Goal: Answer question/provide support: Share knowledge or assist other users

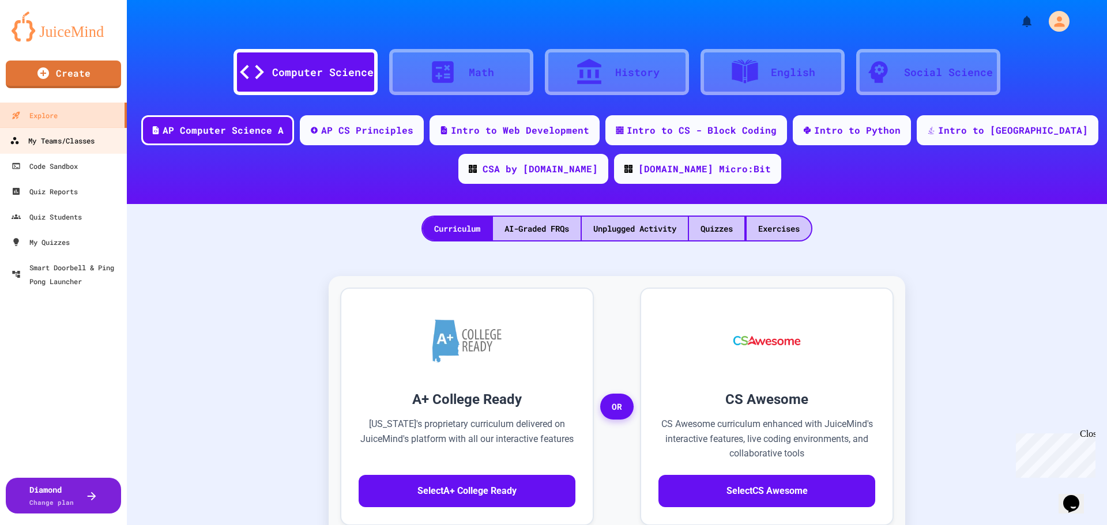
click at [54, 140] on div "My Teams/Classes" at bounding box center [52, 141] width 85 height 14
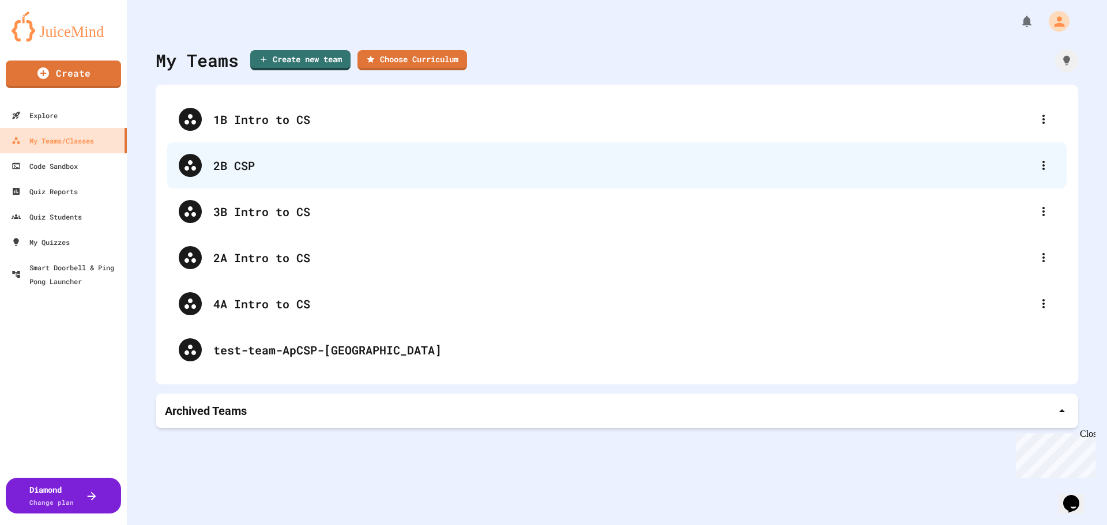
click at [219, 165] on div "2B CSP" at bounding box center [622, 165] width 819 height 17
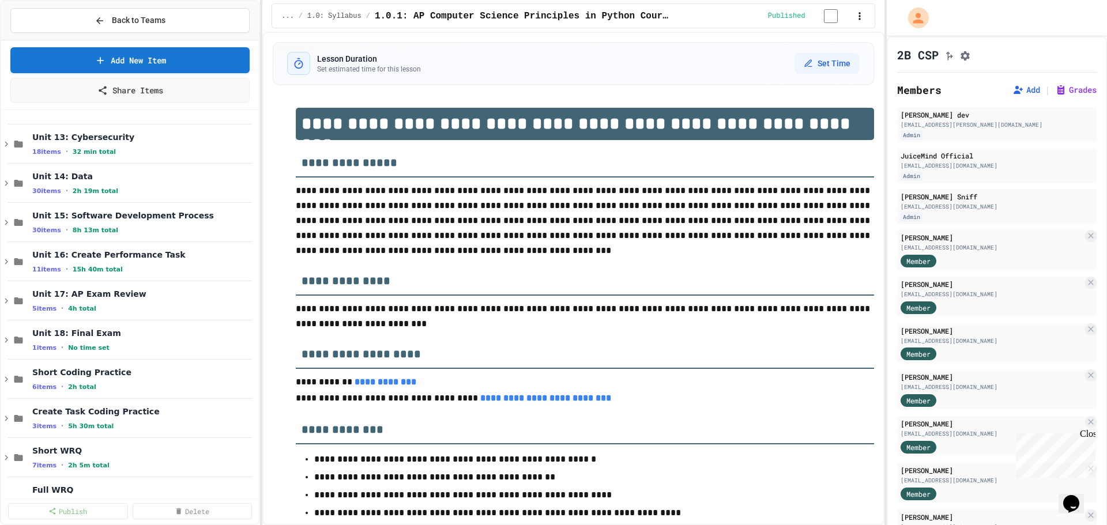
scroll to position [6222, 0]
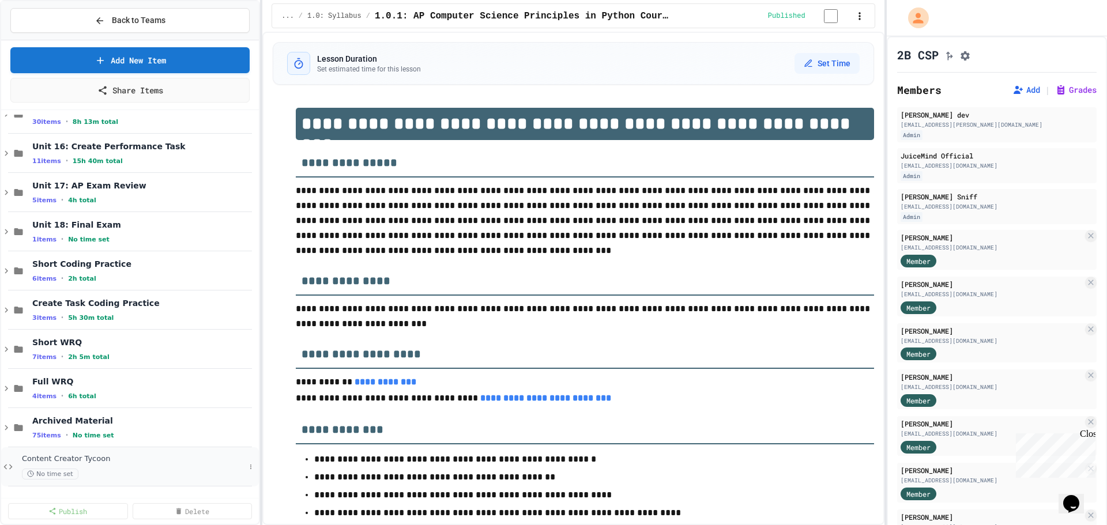
click at [86, 463] on span "Content Creator Tycoon" at bounding box center [133, 459] width 223 height 10
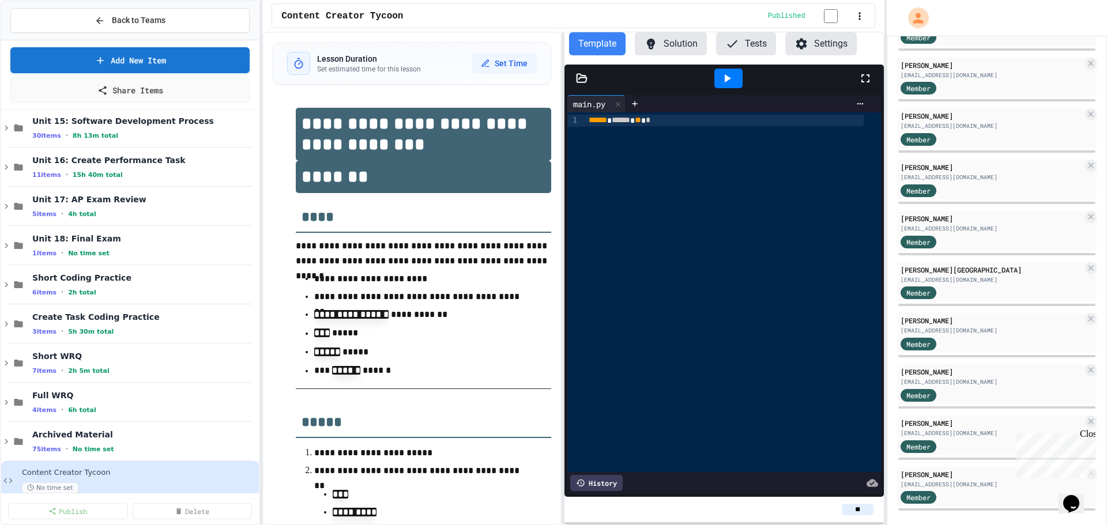
scroll to position [495, 0]
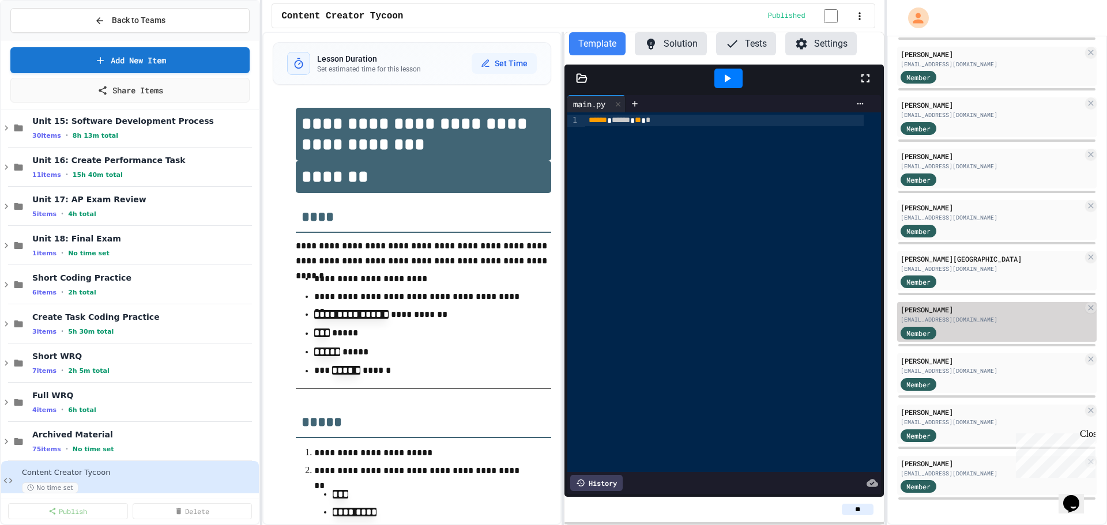
click at [1002, 312] on div "[PERSON_NAME]" at bounding box center [992, 309] width 182 height 10
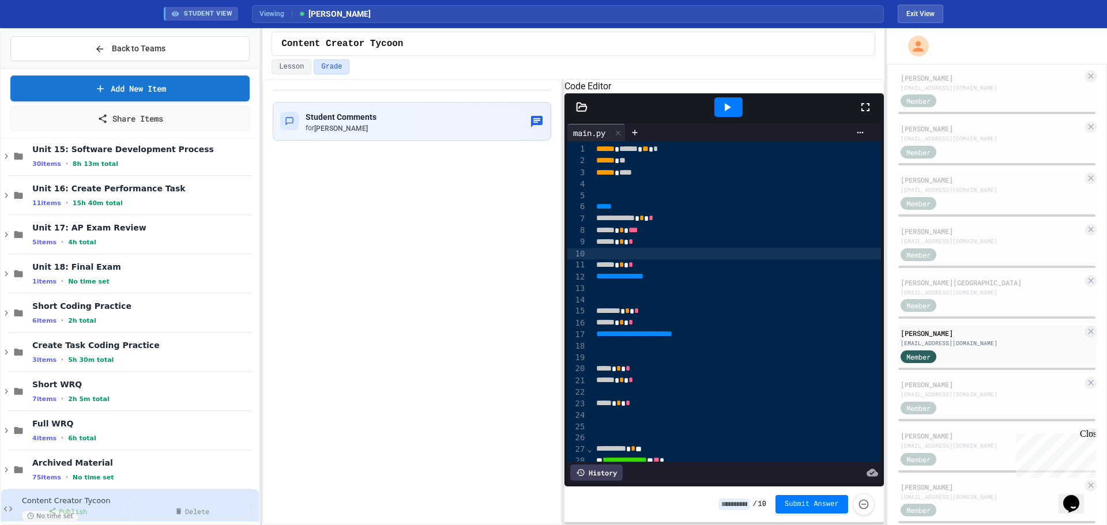
click at [785, 259] on div at bounding box center [737, 254] width 288 height 12
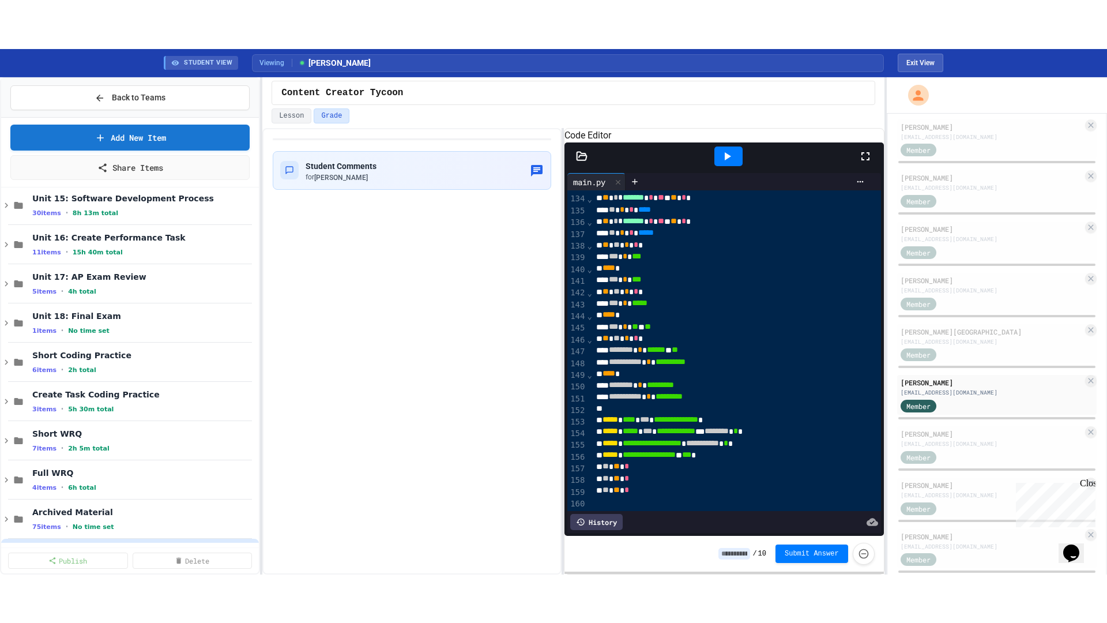
scroll to position [1557, 0]
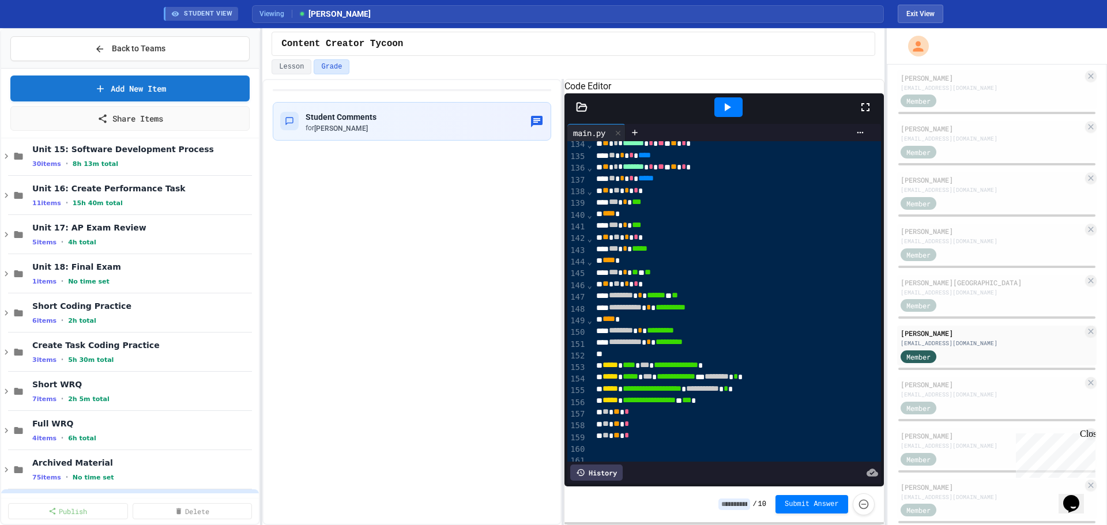
click at [598, 466] on div "History" at bounding box center [596, 473] width 52 height 16
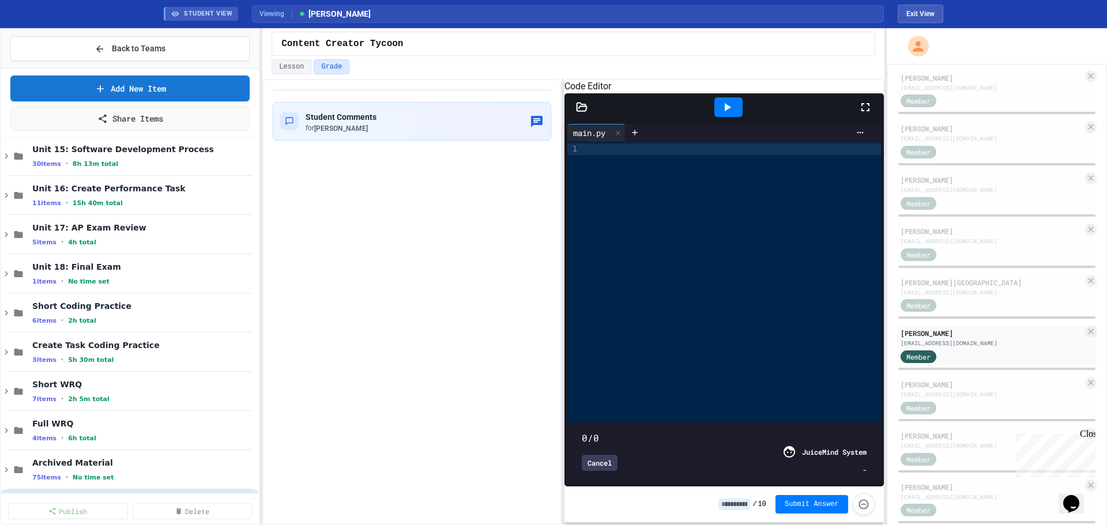
drag, startPoint x: 864, startPoint y: 118, endPoint x: 864, endPoint y: 187, distance: 69.2
click at [864, 114] on icon at bounding box center [866, 107] width 14 height 14
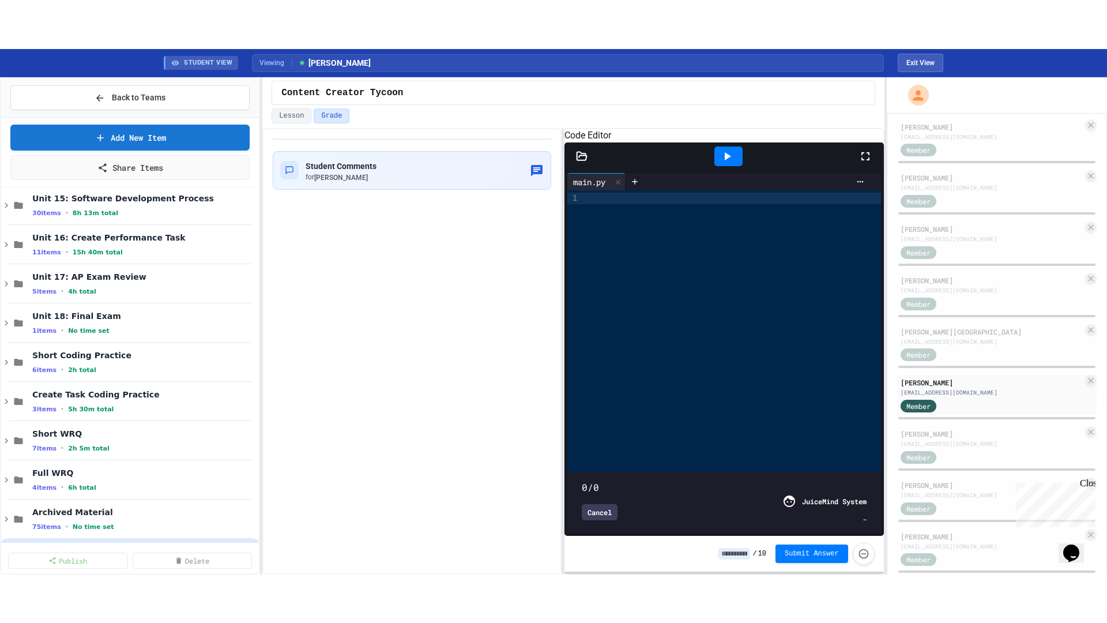
scroll to position [426, 0]
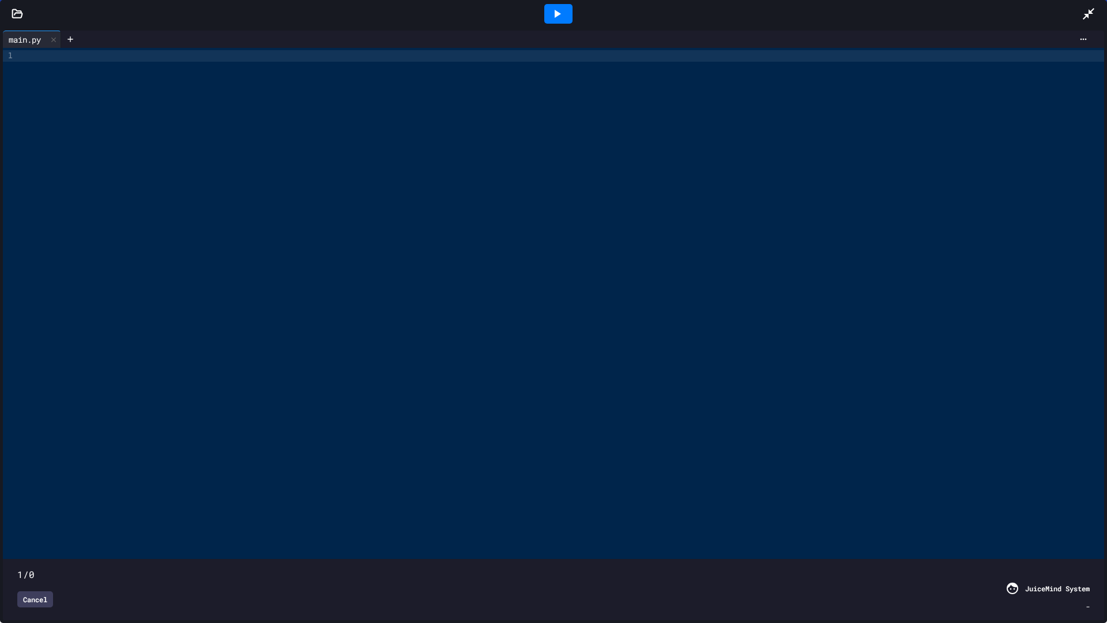
click at [1082, 525] on div "1/0 Cancel JuiceMind System -" at bounding box center [554, 589] width 1096 height 55
click at [17, 525] on span at bounding box center [17, 568] width 0 height 0
drag, startPoint x: 17, startPoint y: 548, endPoint x: 303, endPoint y: 536, distance: 286.8
click at [303, 525] on div "1/0 Cancel JuiceMind System -" at bounding box center [554, 589] width 1096 height 55
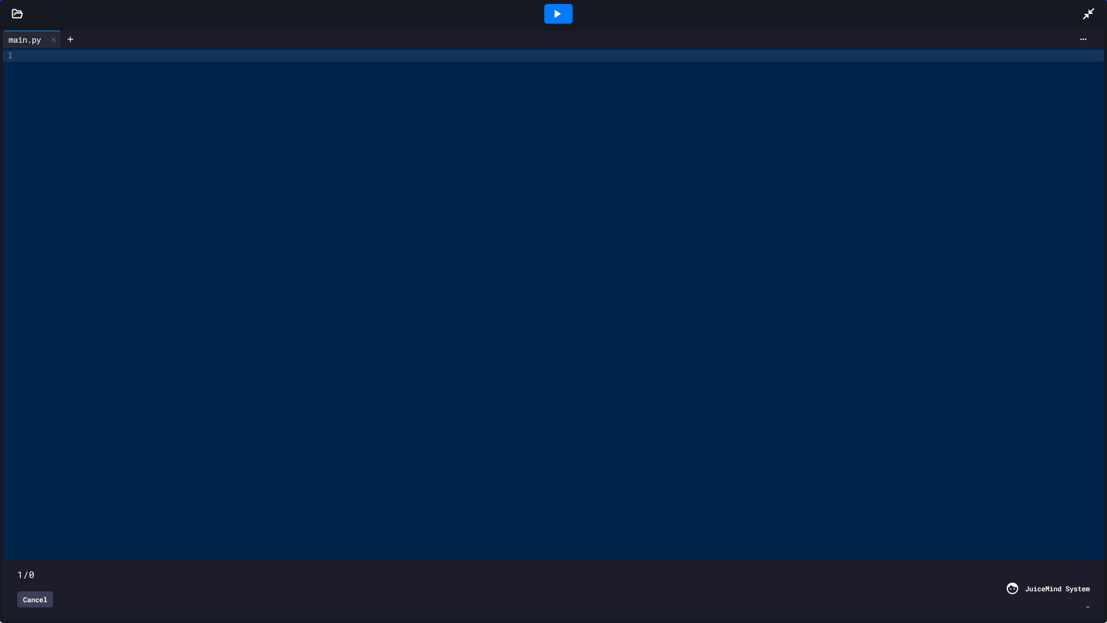
click at [32, 525] on div "Cancel" at bounding box center [35, 599] width 36 height 16
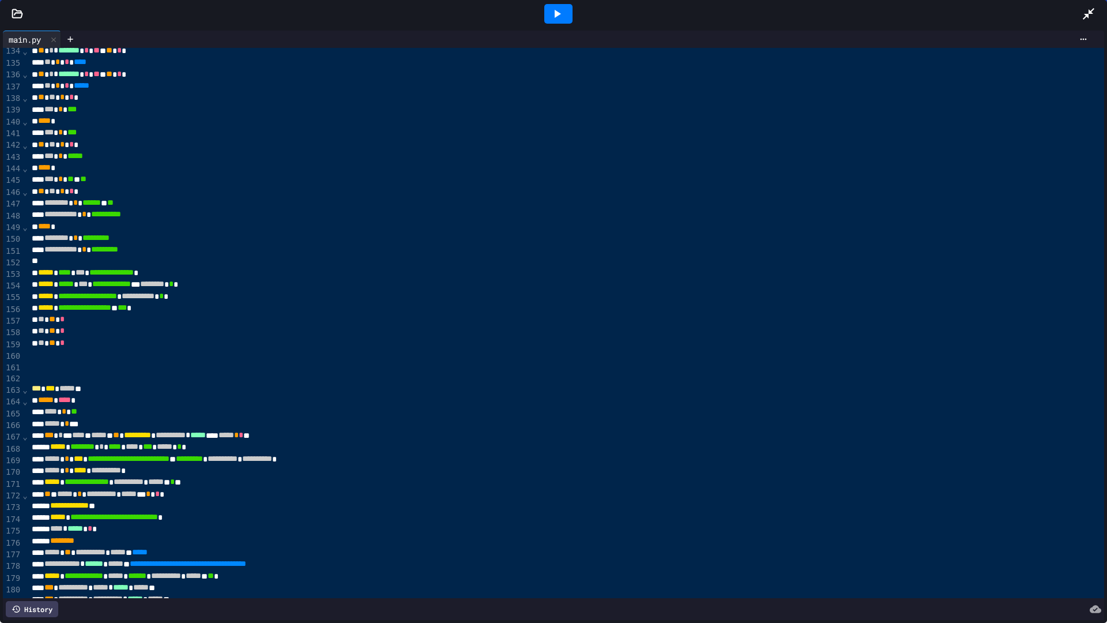
click at [20, 525] on icon at bounding box center [16, 608] width 9 height 9
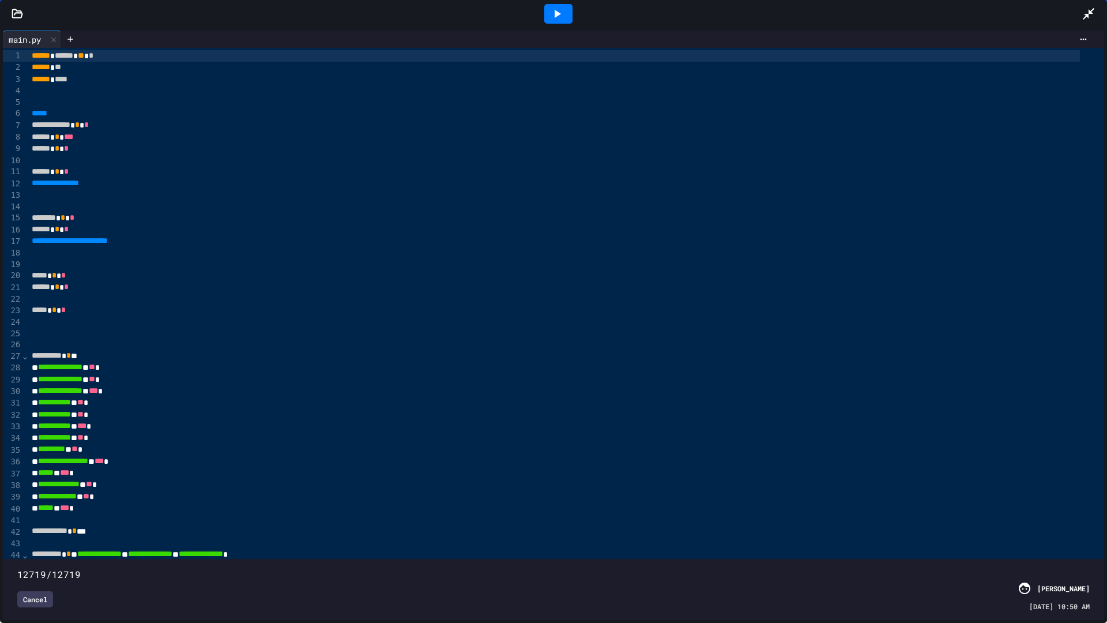
click at [17, 525] on span at bounding box center [17, 568] width 0 height 0
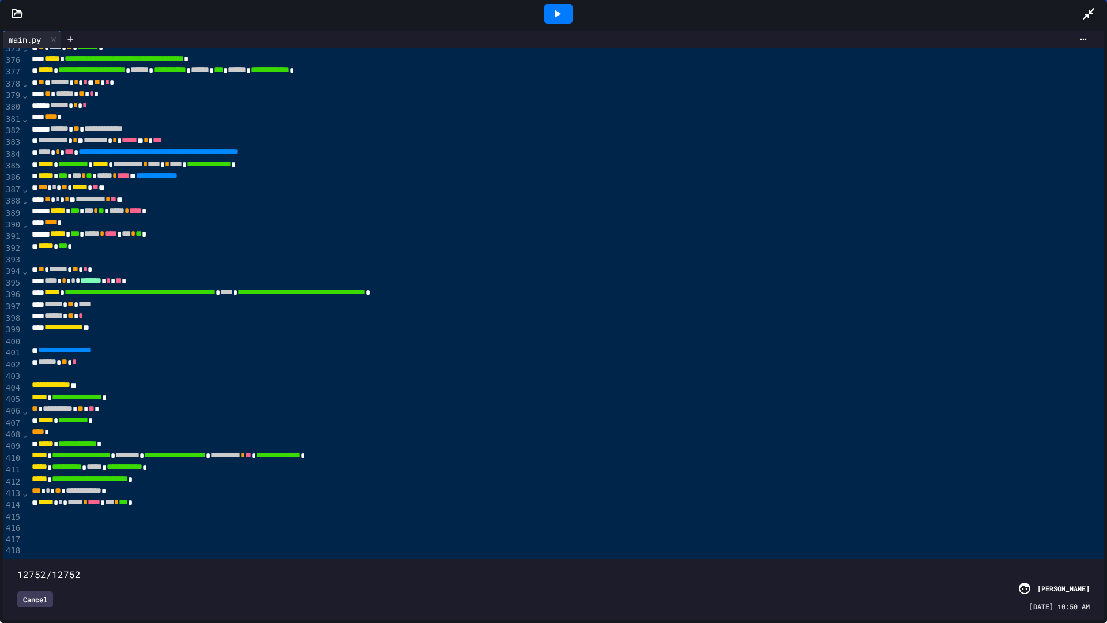
scroll to position [4415, 0]
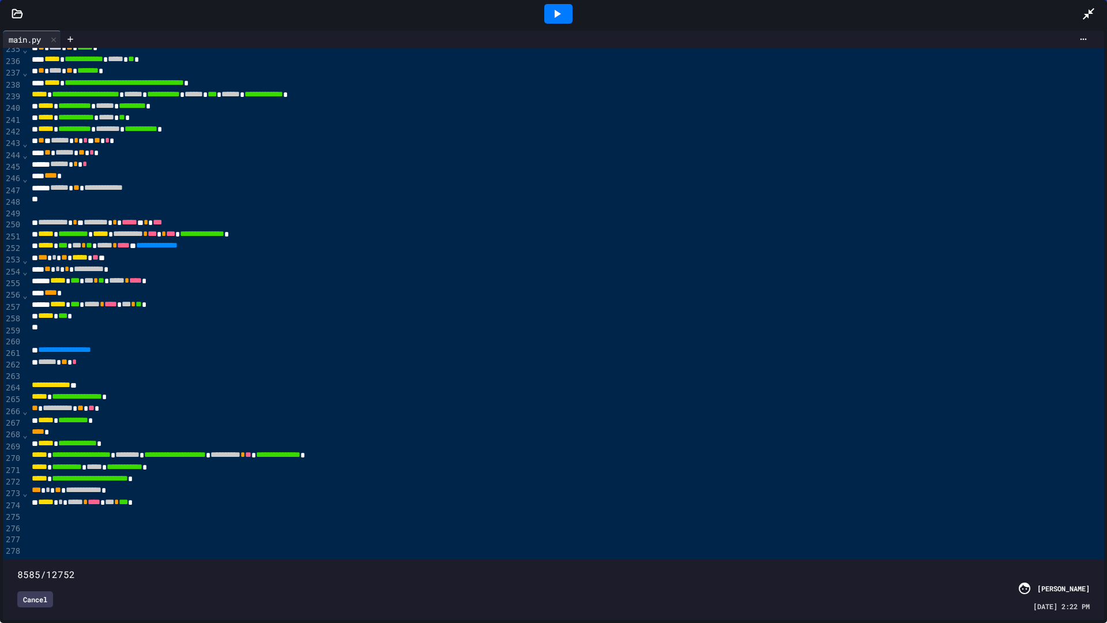
drag, startPoint x: 1080, startPoint y: 547, endPoint x: 699, endPoint y: 594, distance: 383.4
click at [699, 525] on div "8585/12752 Cancel [PERSON_NAME] [DATE] 2:22 PM" at bounding box center [554, 589] width 1096 height 55
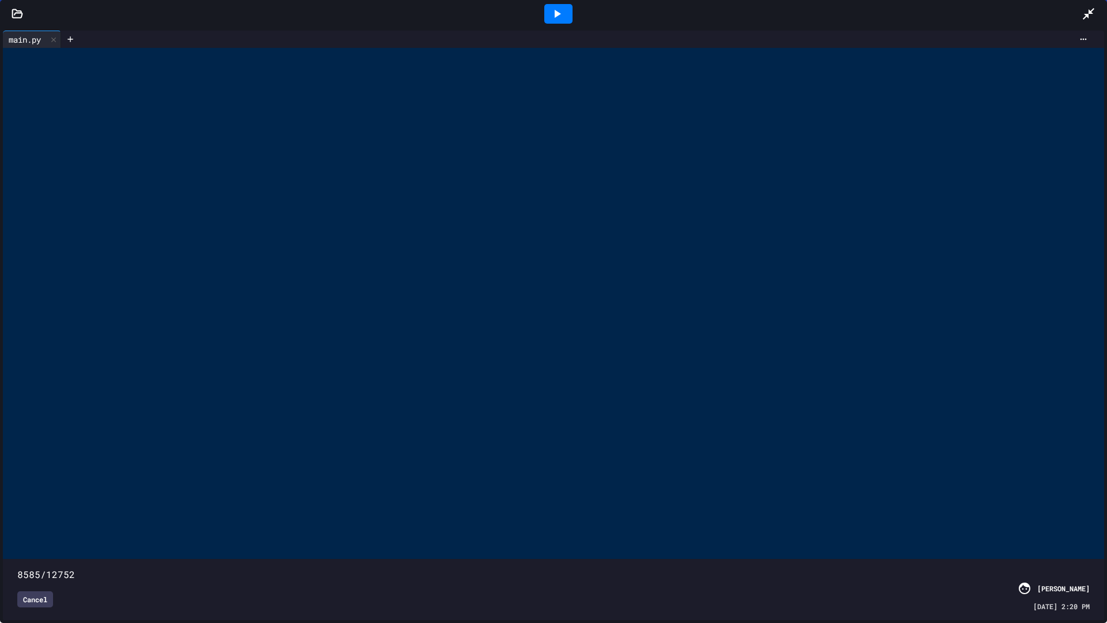
scroll to position [538, 0]
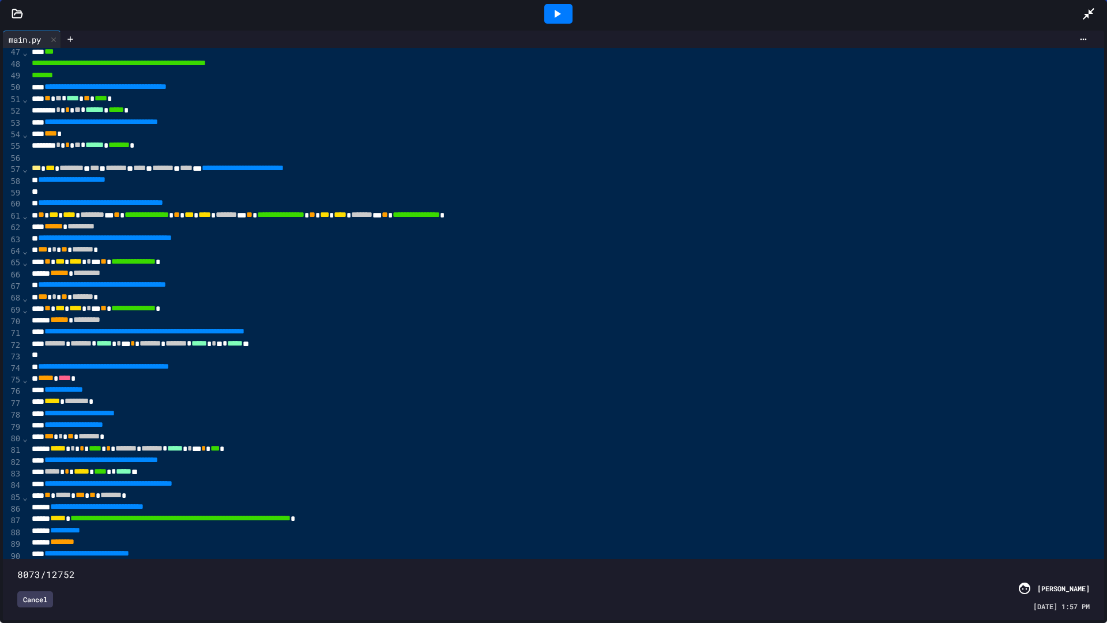
drag, startPoint x: 705, startPoint y: 548, endPoint x: 691, endPoint y: 544, distance: 15.1
click at [17, 525] on span at bounding box center [17, 568] width 0 height 0
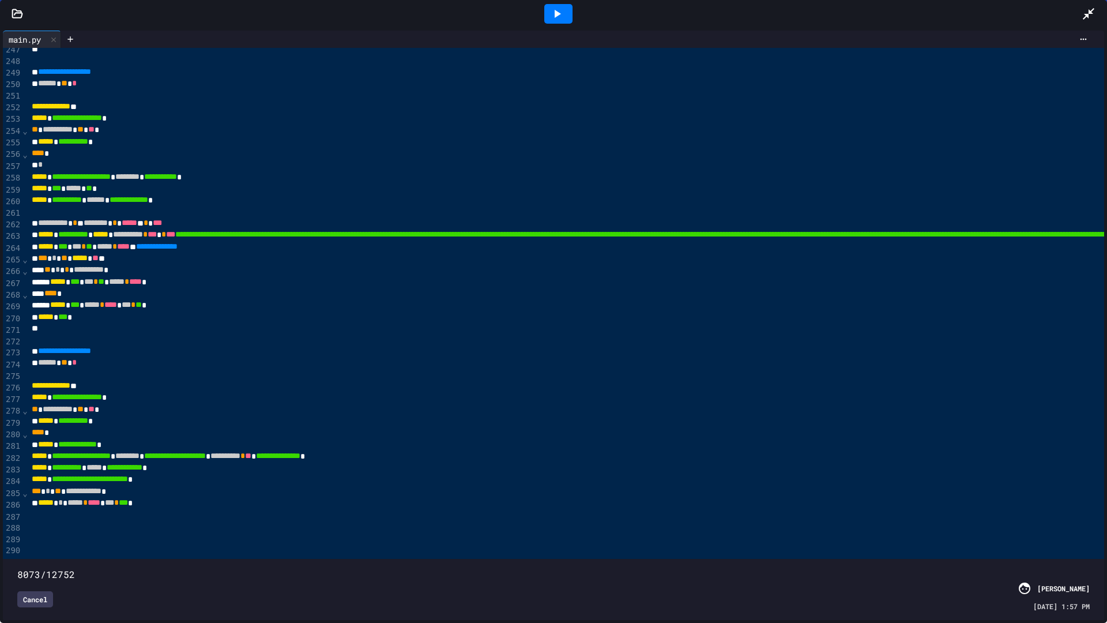
scroll to position [2925, 0]
click at [17, 525] on span at bounding box center [17, 568] width 0 height 0
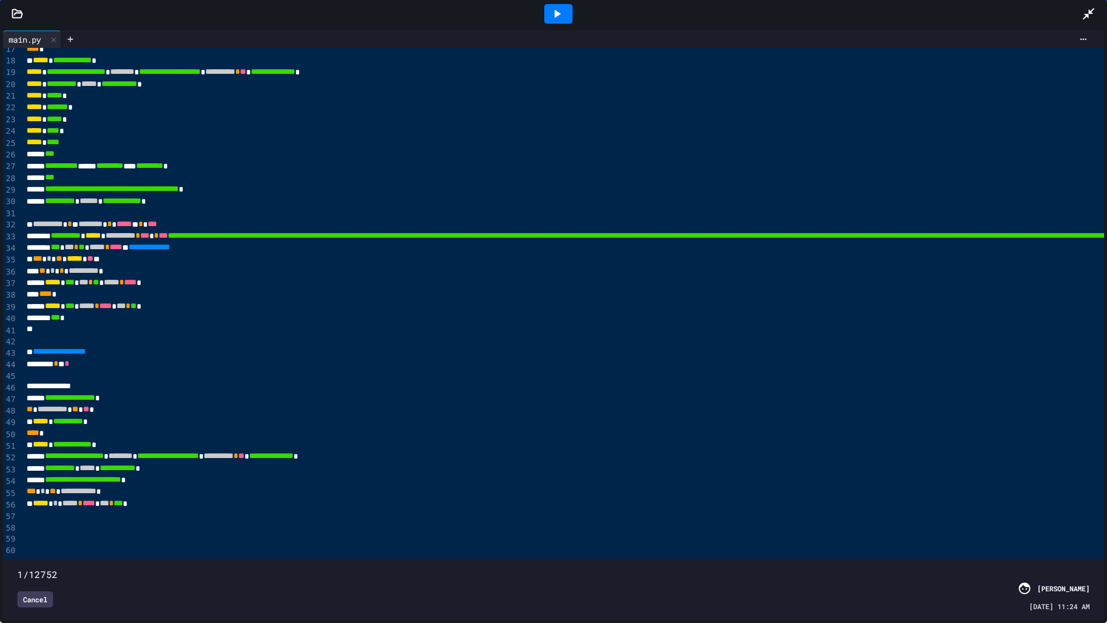
scroll to position [236, 0]
drag, startPoint x: 706, startPoint y: 547, endPoint x: 0, endPoint y: 509, distance: 707.3
click at [0, 509] on div "**********" at bounding box center [553, 325] width 1107 height 595
drag, startPoint x: 7, startPoint y: 551, endPoint x: 0, endPoint y: 554, distance: 7.3
click at [0, 525] on div "**********" at bounding box center [553, 325] width 1107 height 595
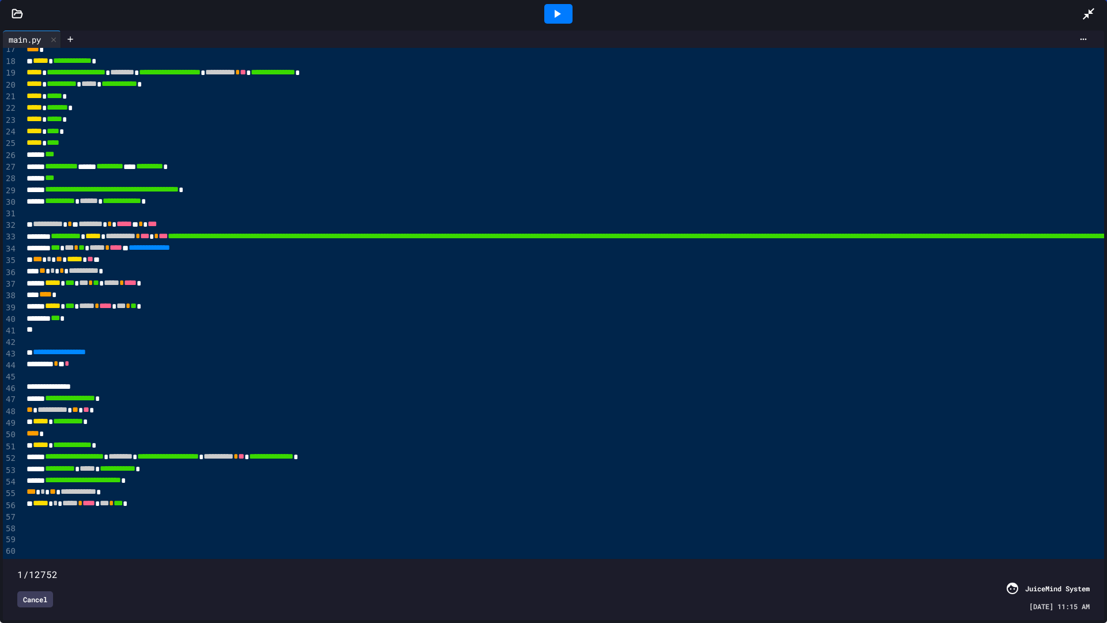
scroll to position [231, 0]
click at [17, 525] on span at bounding box center [17, 568] width 0 height 0
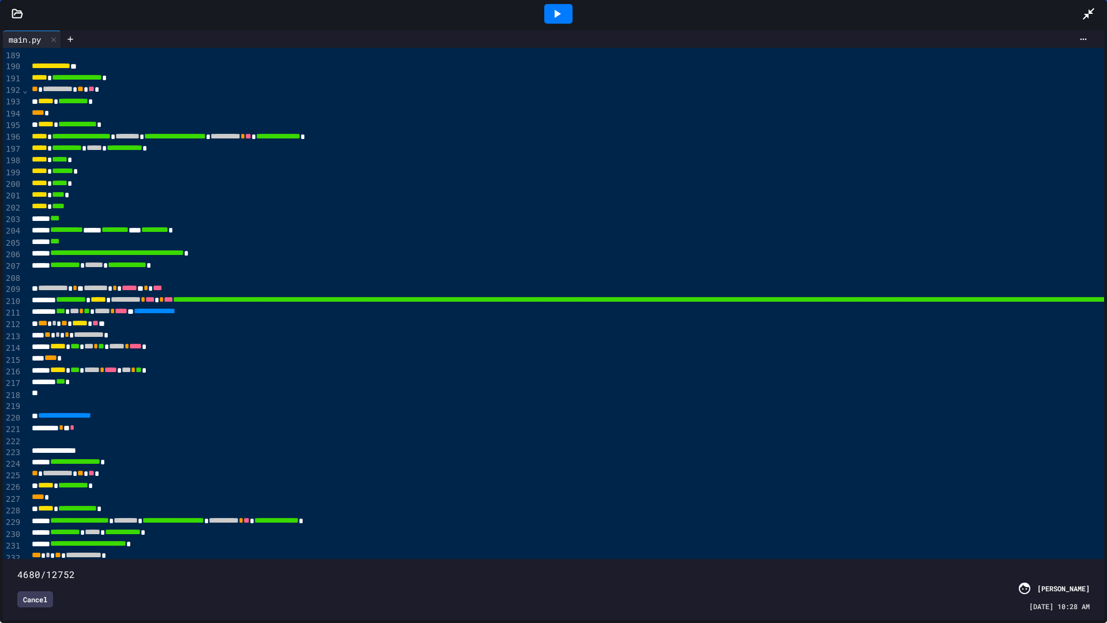
scroll to position [44, 0]
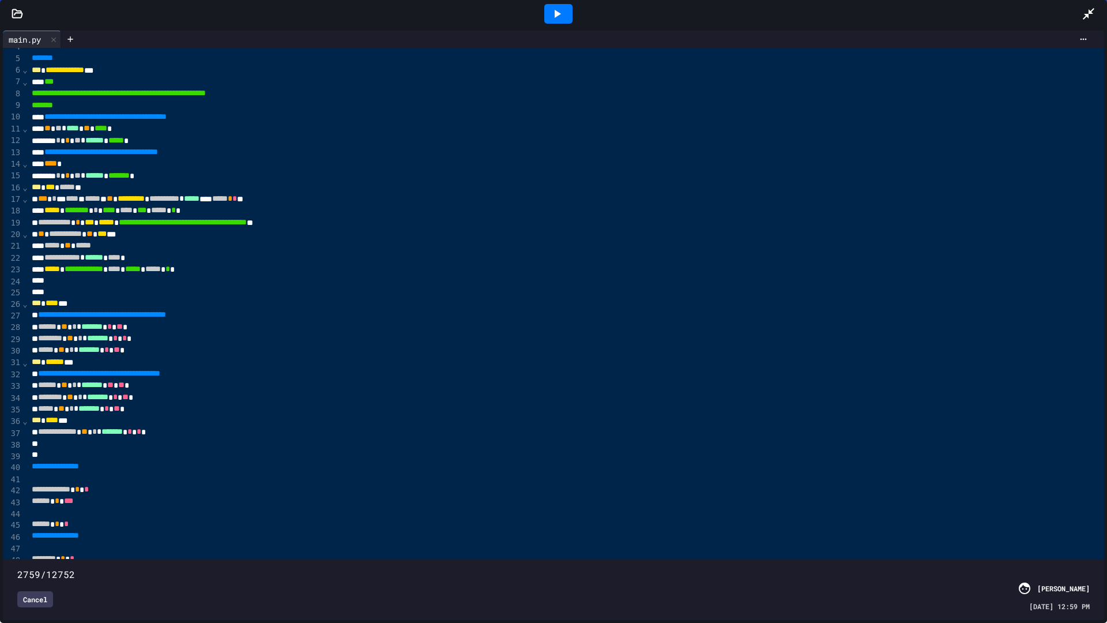
drag, startPoint x: 21, startPoint y: 552, endPoint x: 247, endPoint y: 521, distance: 228.7
click at [247, 521] on div "**********" at bounding box center [553, 334] width 1101 height 572
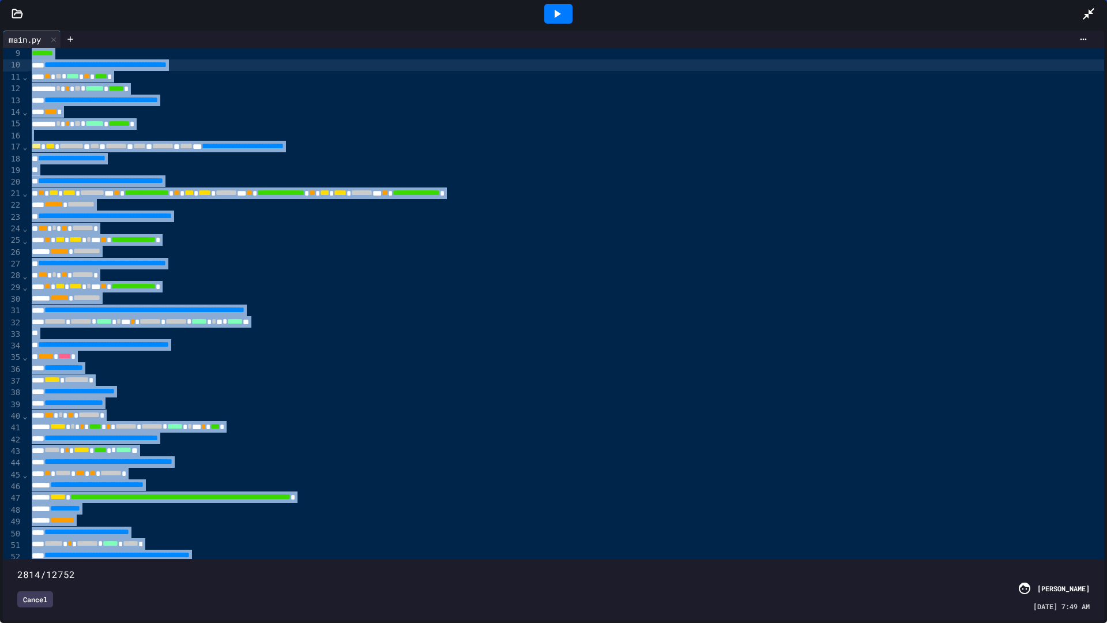
scroll to position [81, 0]
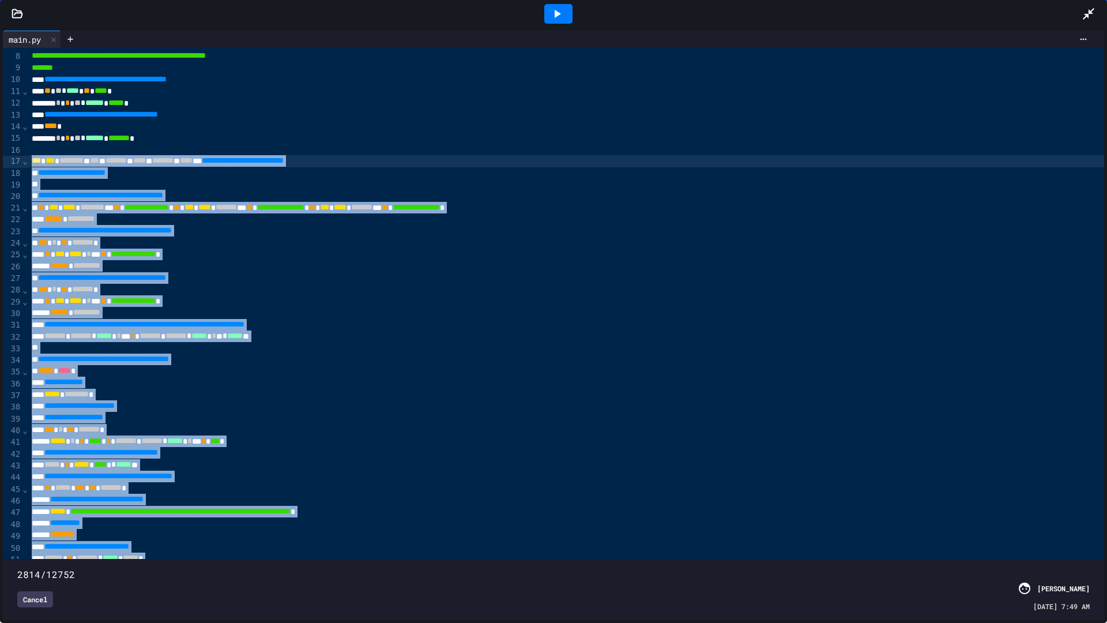
drag, startPoint x: 241, startPoint y: 349, endPoint x: 29, endPoint y: 163, distance: 281.5
copy div "**********"
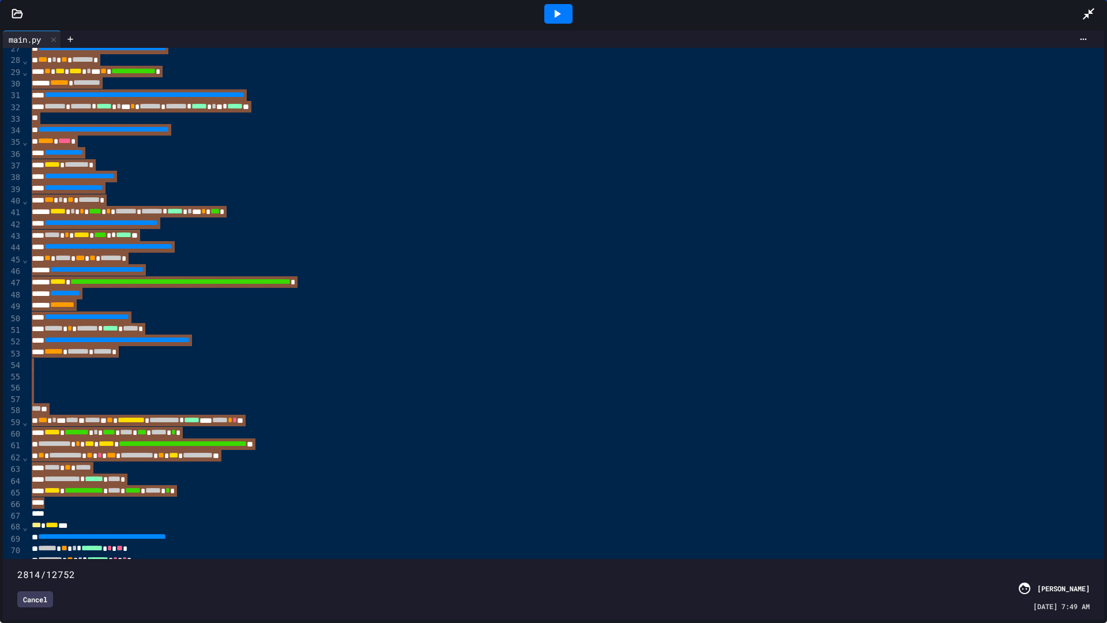
scroll to position [312, 0]
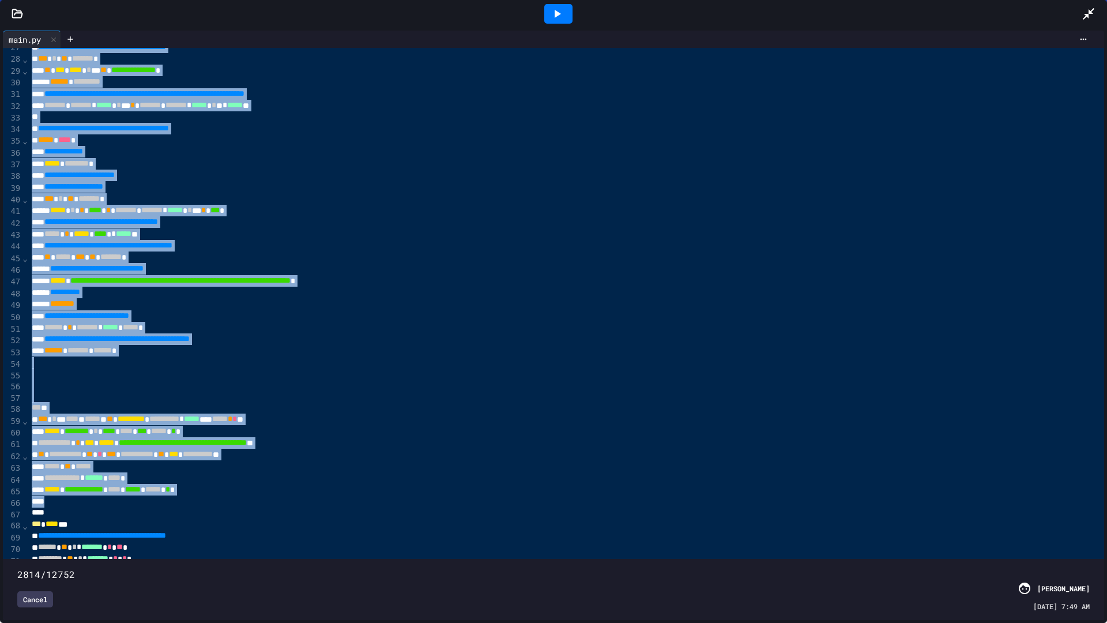
click at [349, 340] on div "**********" at bounding box center [889, 339] width 1722 height 12
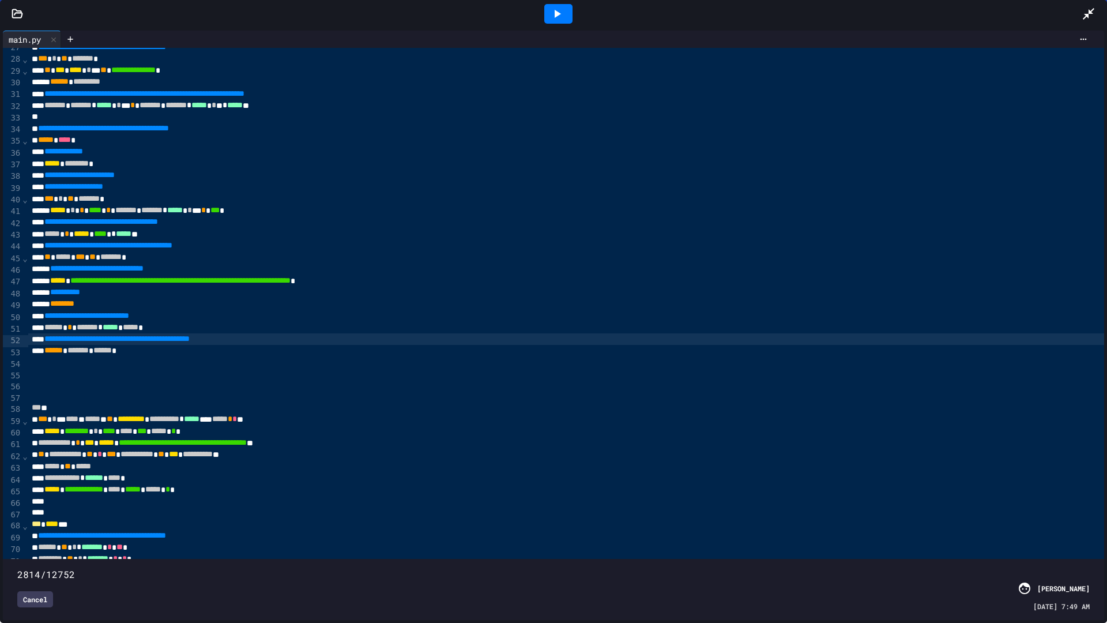
scroll to position [370, 0]
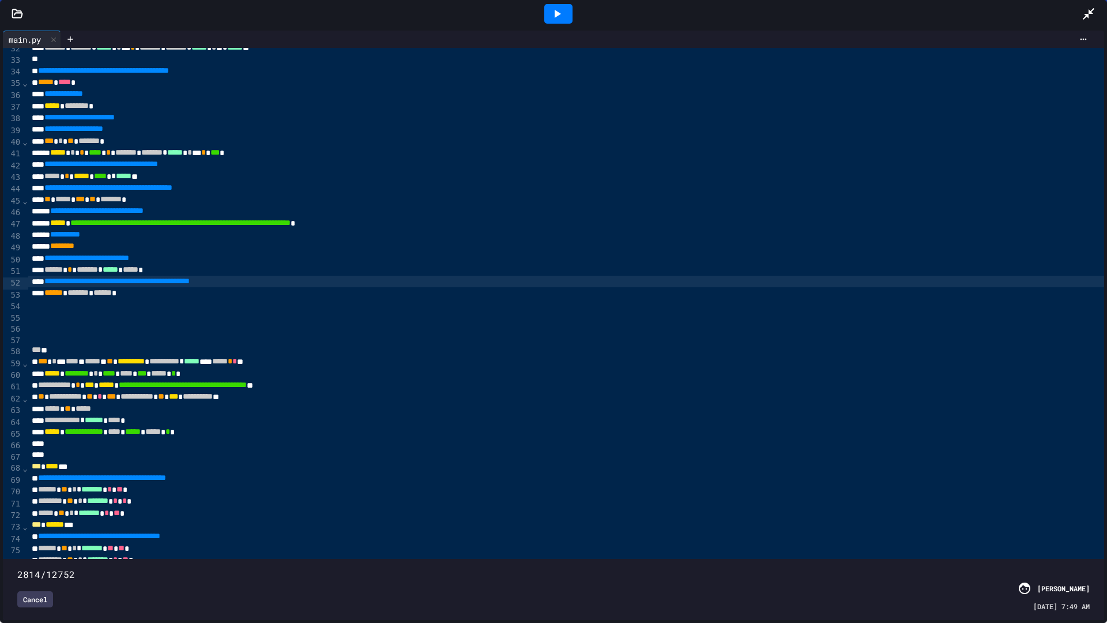
click at [345, 362] on div "**********" at bounding box center [889, 362] width 1722 height 12
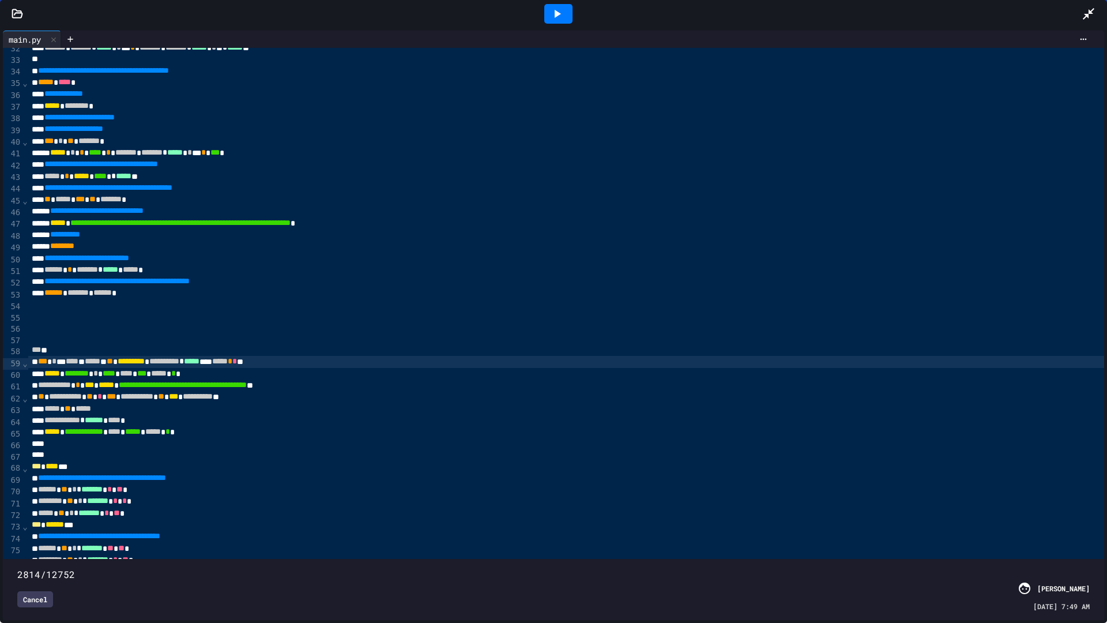
click at [17, 525] on span at bounding box center [17, 568] width 0 height 0
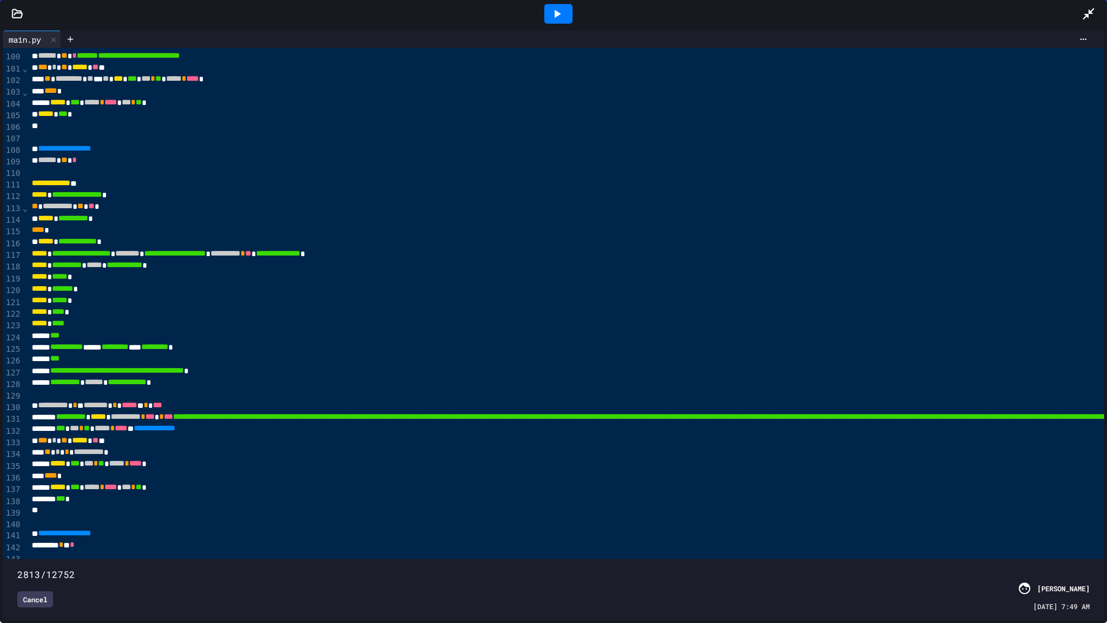
scroll to position [1153, 0]
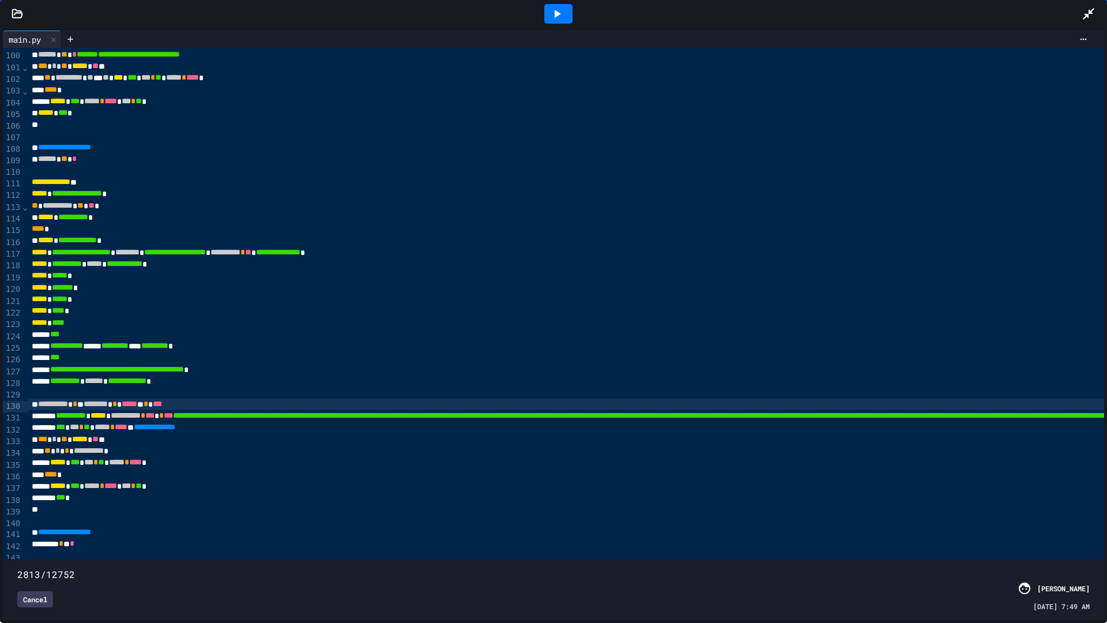
click at [331, 401] on div "**********" at bounding box center [889, 404] width 1722 height 12
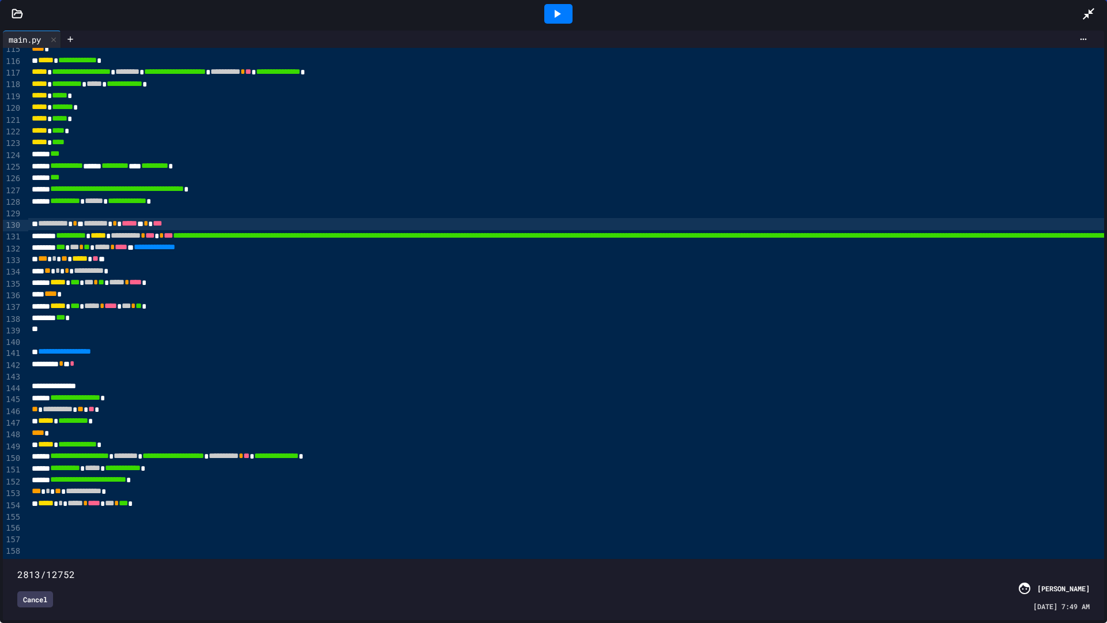
scroll to position [1377, 0]
click at [17, 525] on span at bounding box center [17, 568] width 0 height 0
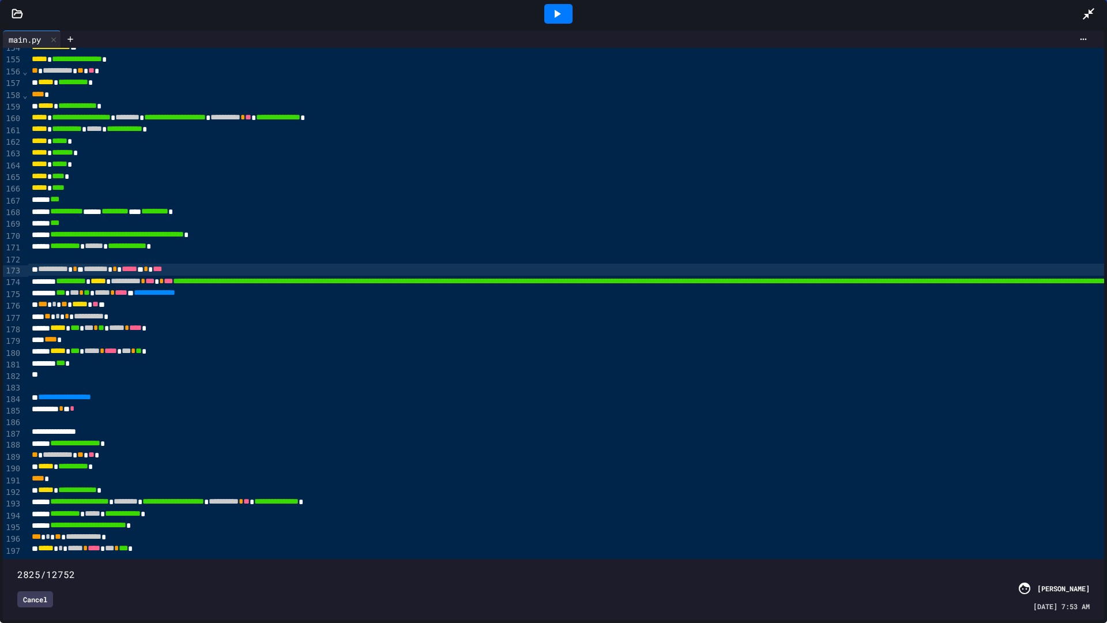
scroll to position [1798, 0]
type input "****"
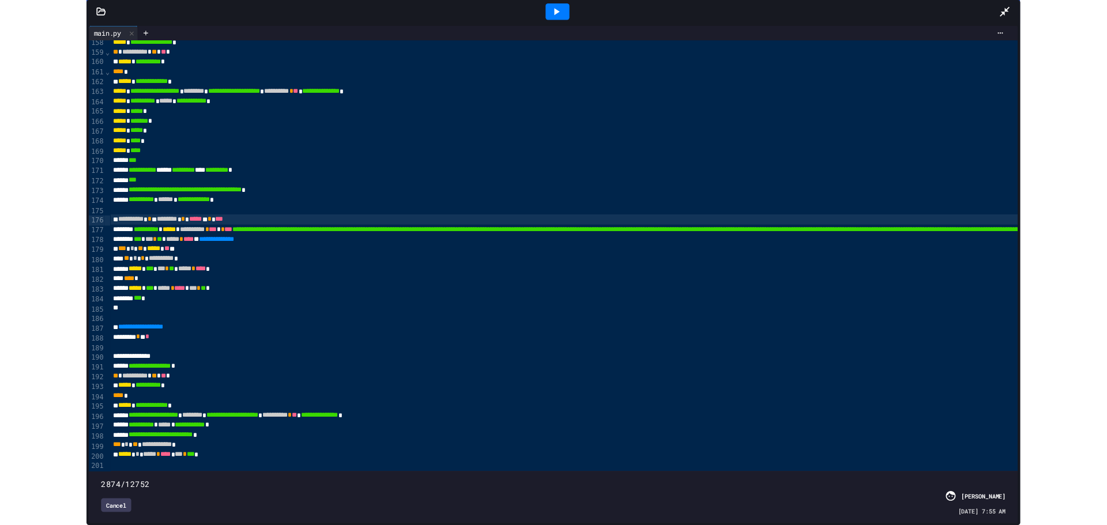
scroll to position [1914, 0]
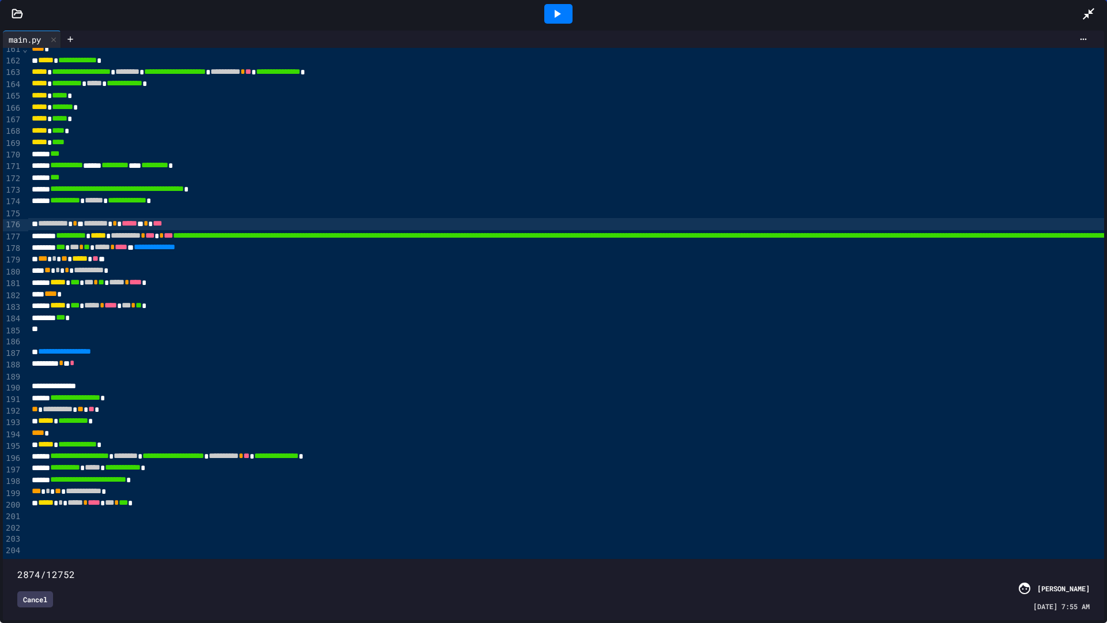
click at [302, 381] on div "**********" at bounding box center [889, 387] width 1722 height 12
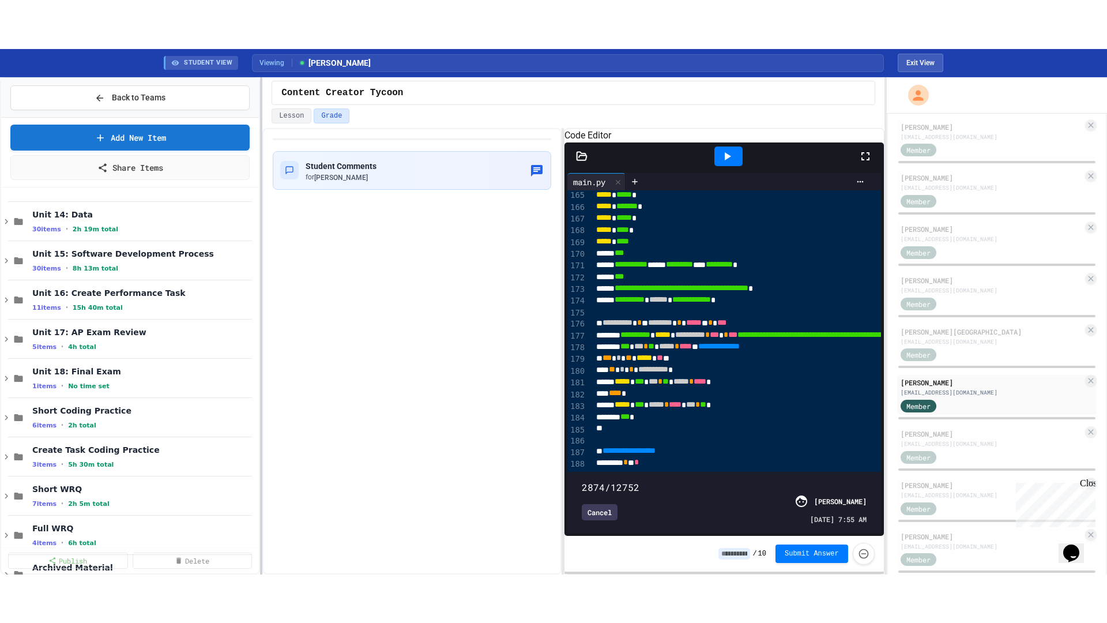
scroll to position [2004, 0]
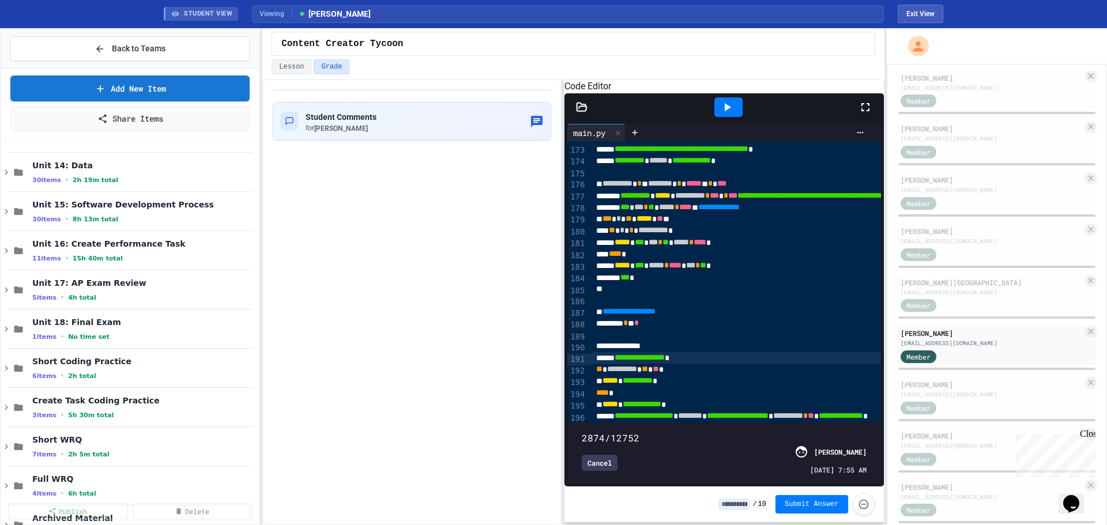
click at [871, 114] on icon at bounding box center [866, 107] width 14 height 14
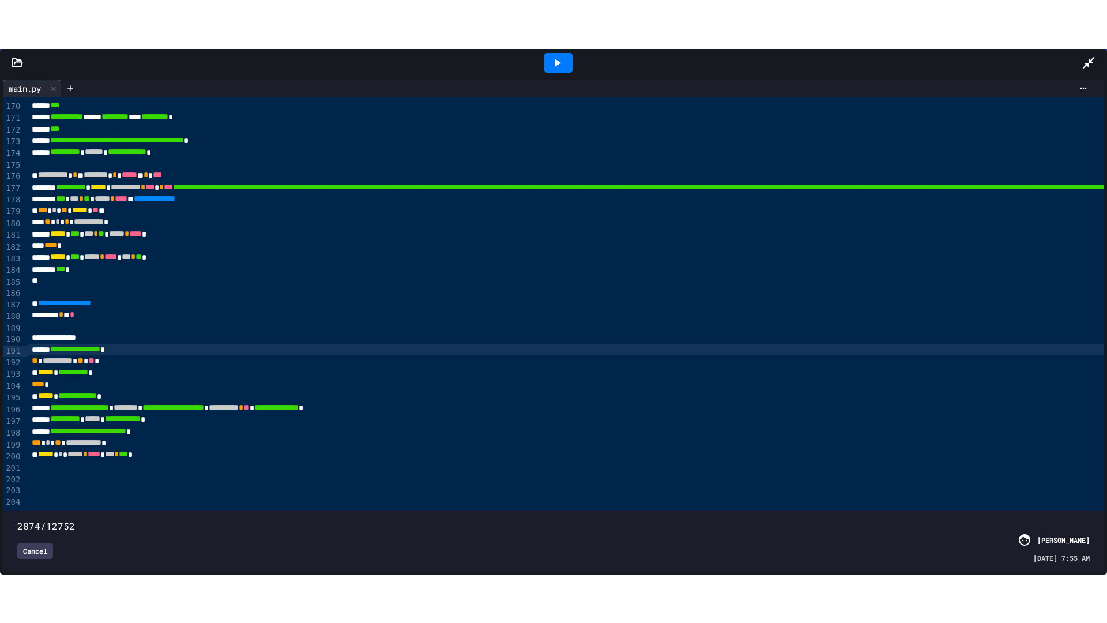
scroll to position [1914, 0]
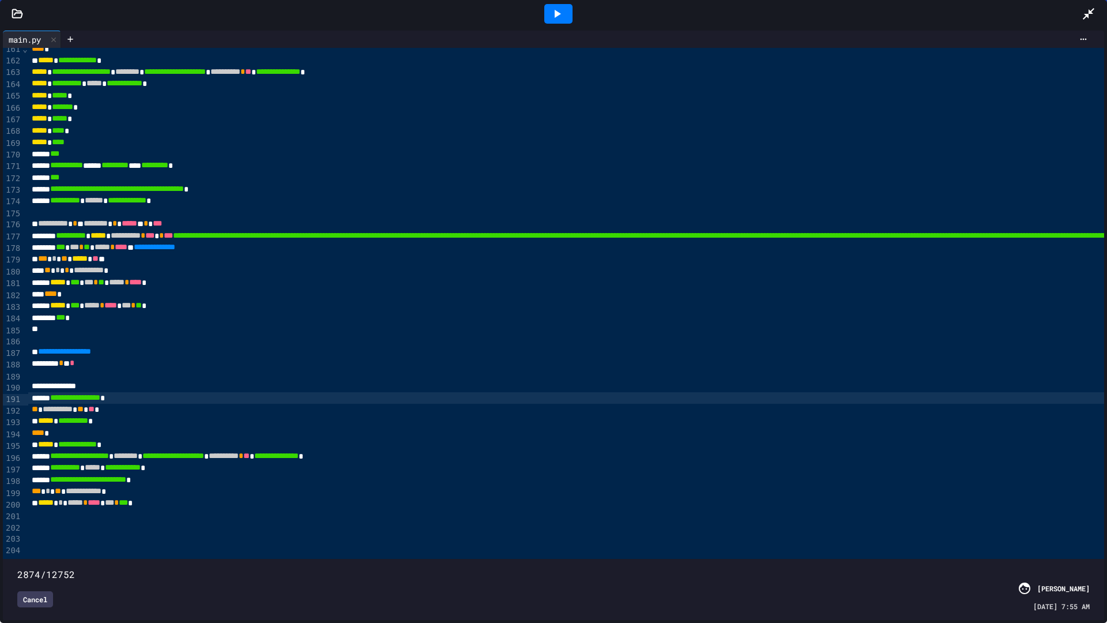
click at [17, 525] on span at bounding box center [17, 568] width 0 height 0
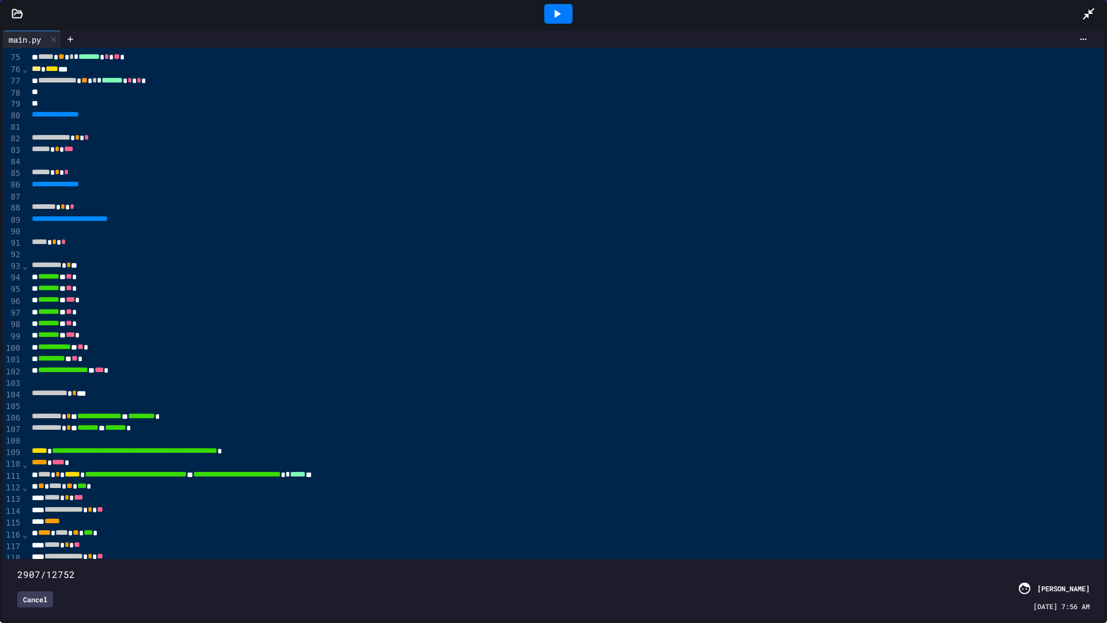
scroll to position [876, 0]
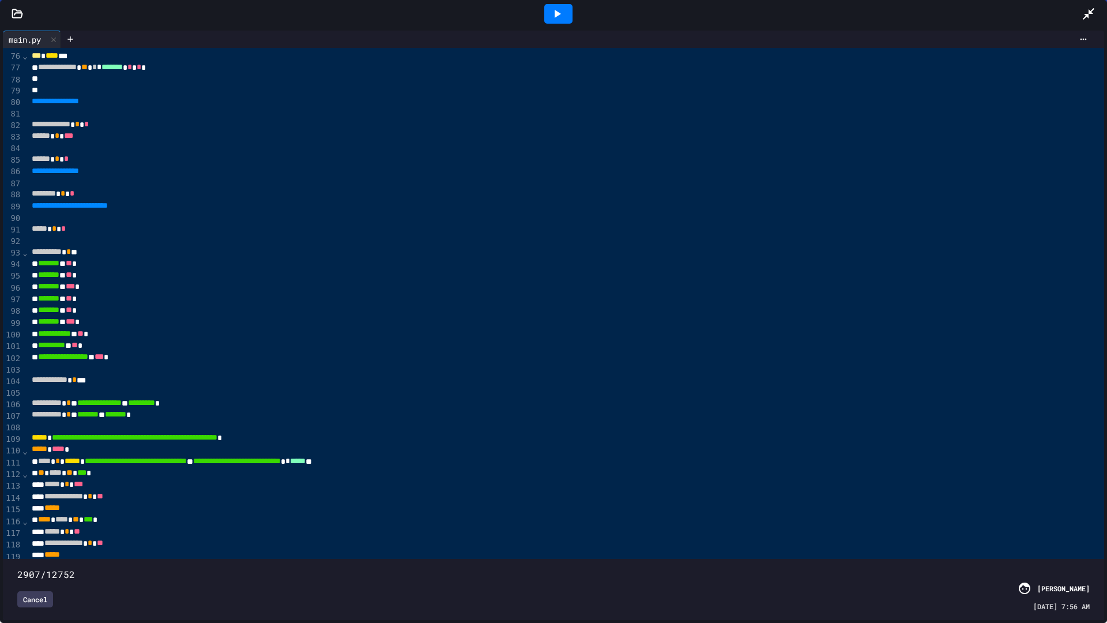
click at [17, 525] on span at bounding box center [17, 568] width 0 height 0
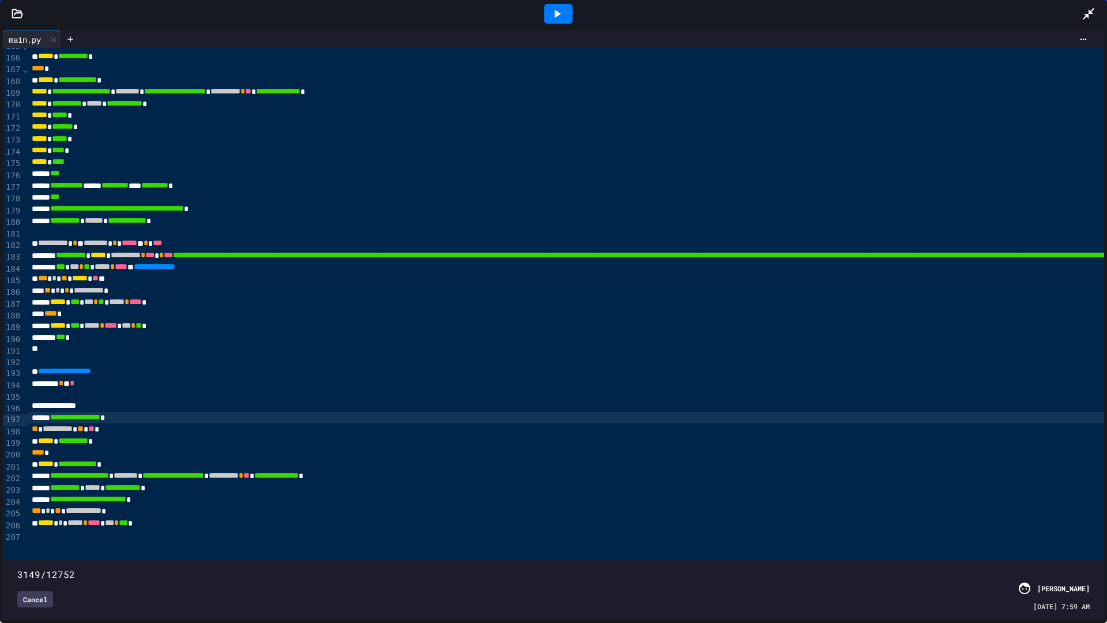
scroll to position [1982, 0]
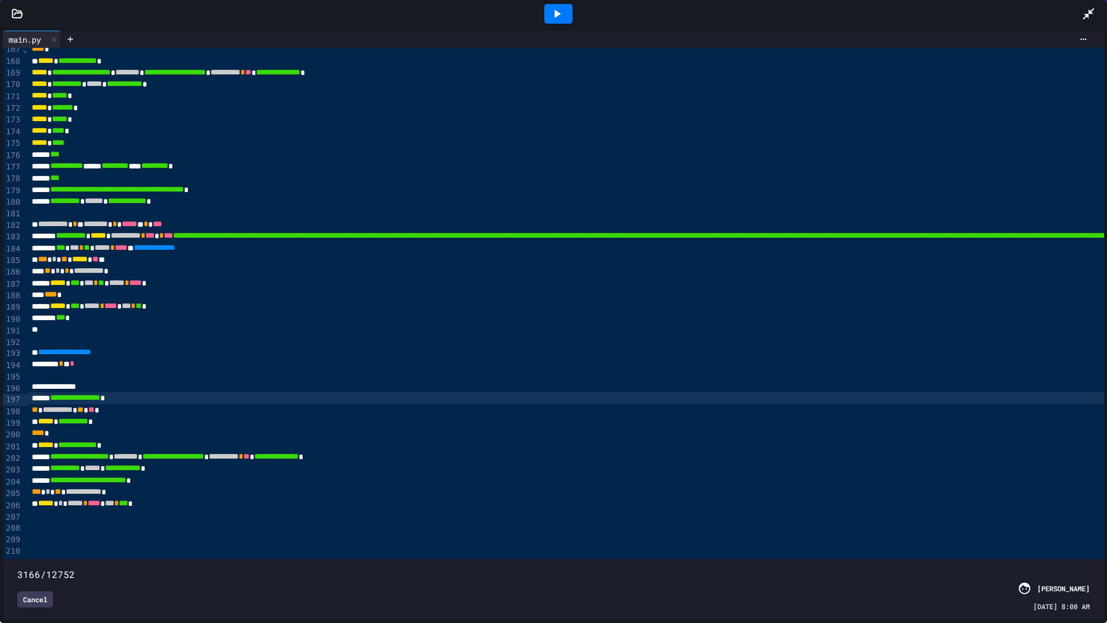
click at [17, 525] on span at bounding box center [17, 568] width 0 height 0
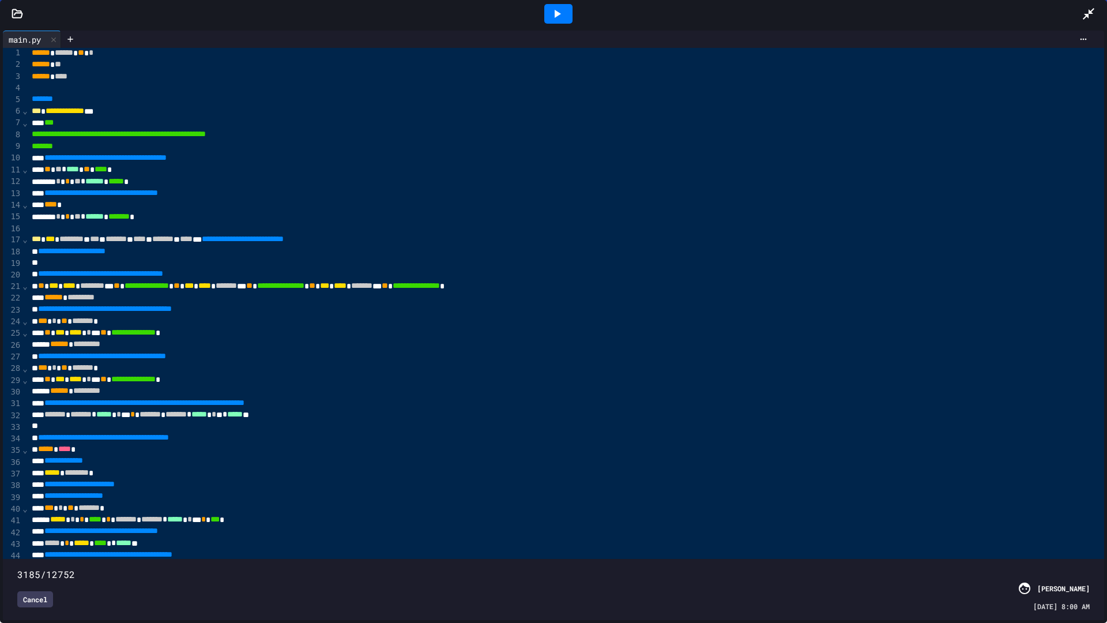
scroll to position [0, 0]
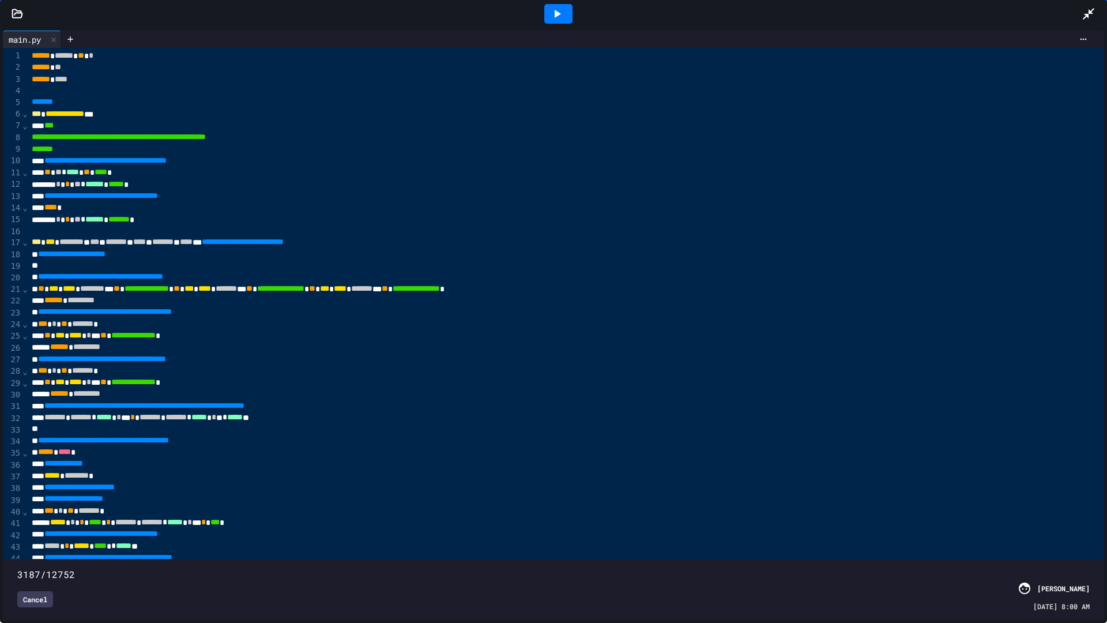
click at [17, 525] on span at bounding box center [17, 568] width 0 height 0
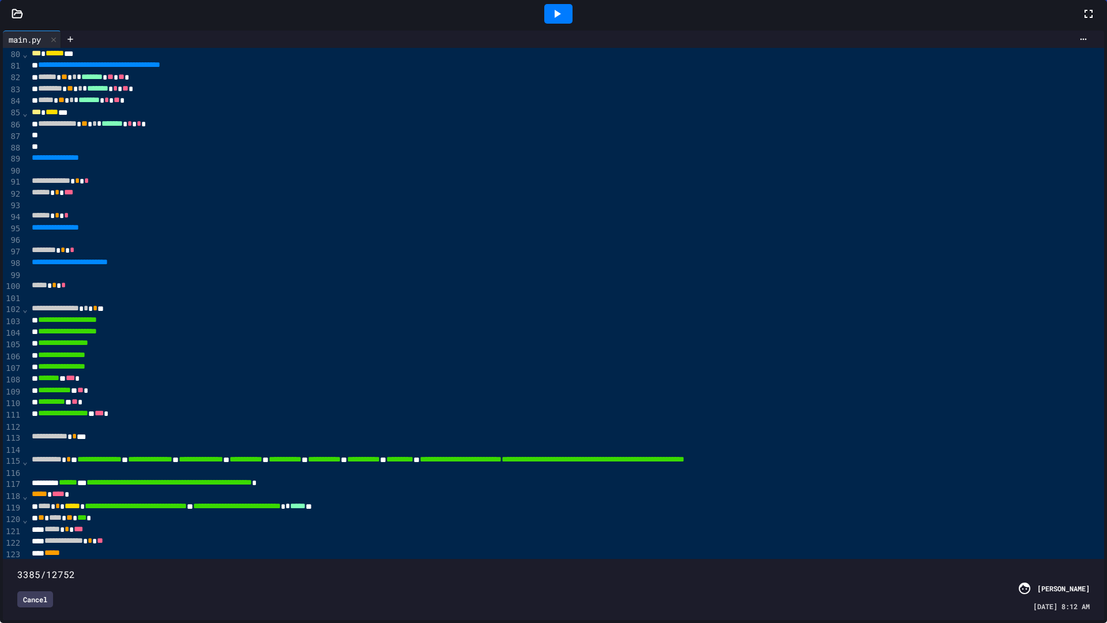
scroll to position [495, 0]
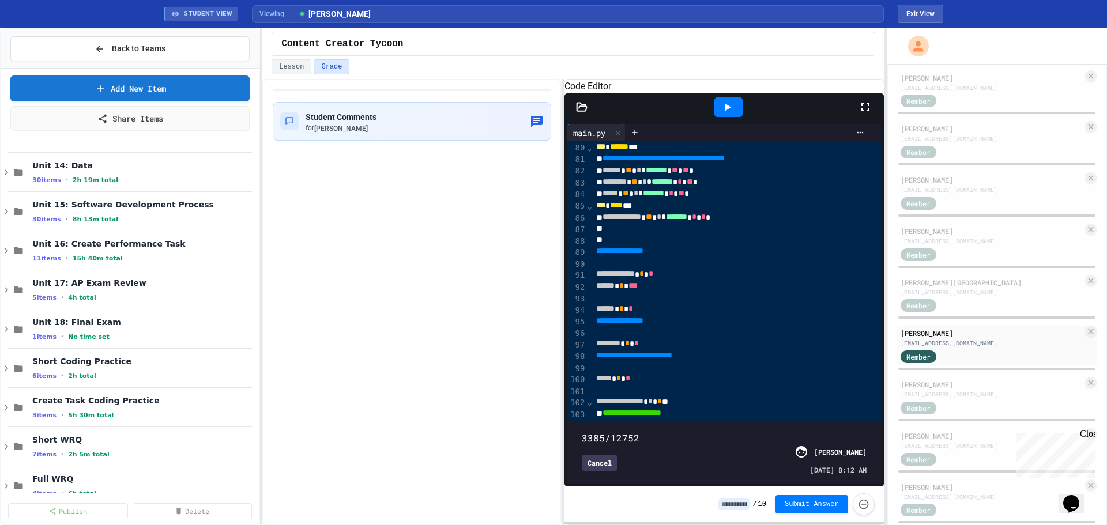
click at [868, 114] on icon at bounding box center [866, 107] width 14 height 14
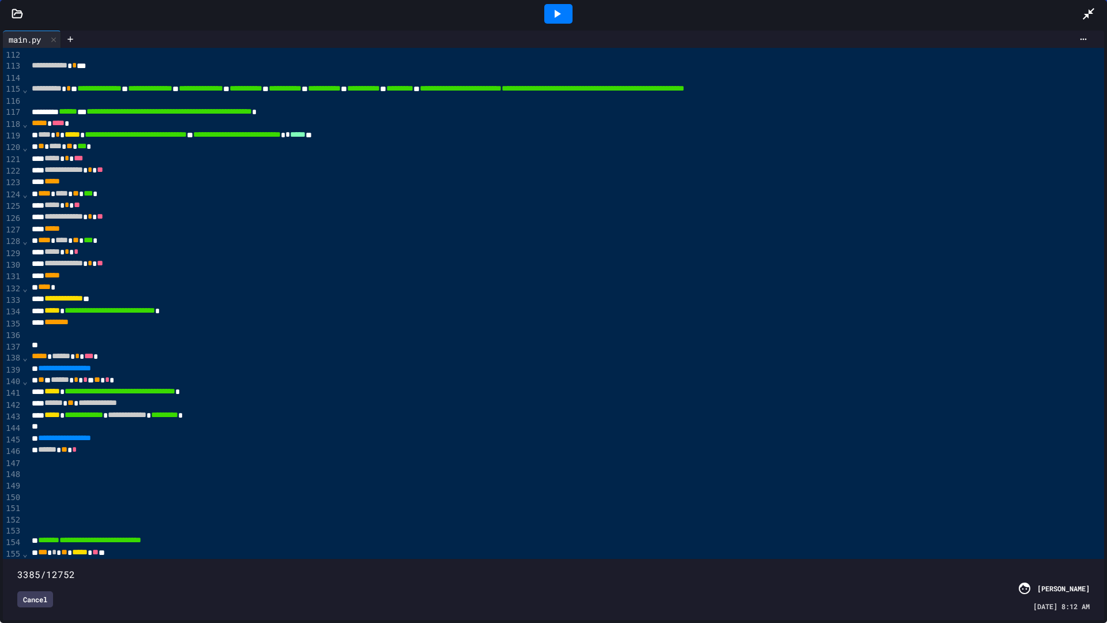
scroll to position [1326, 0]
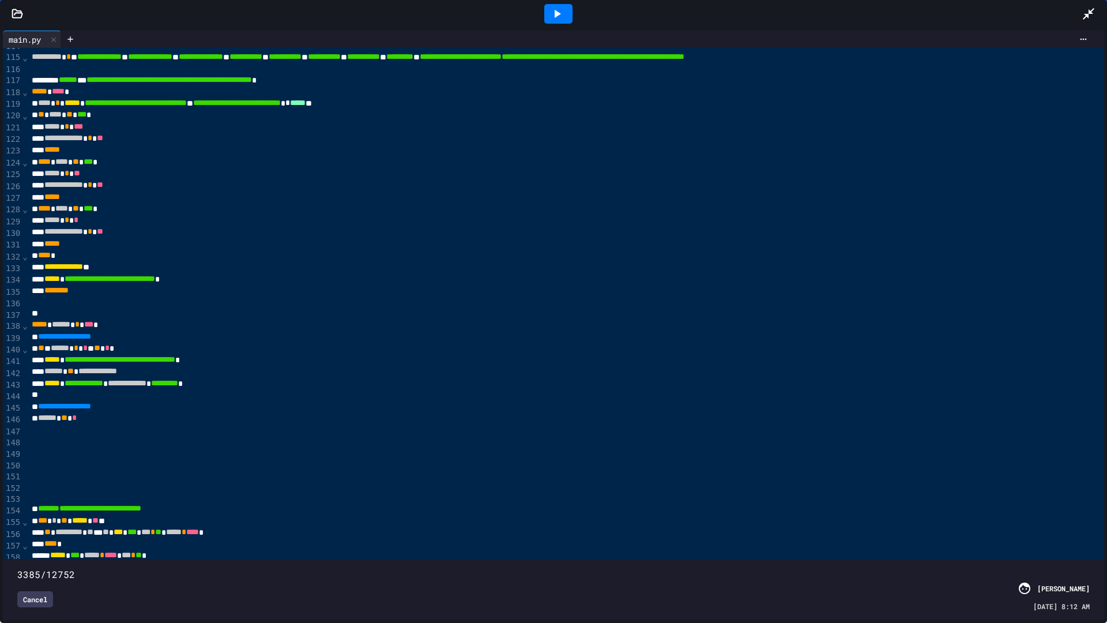
click at [17, 525] on span at bounding box center [17, 568] width 0 height 0
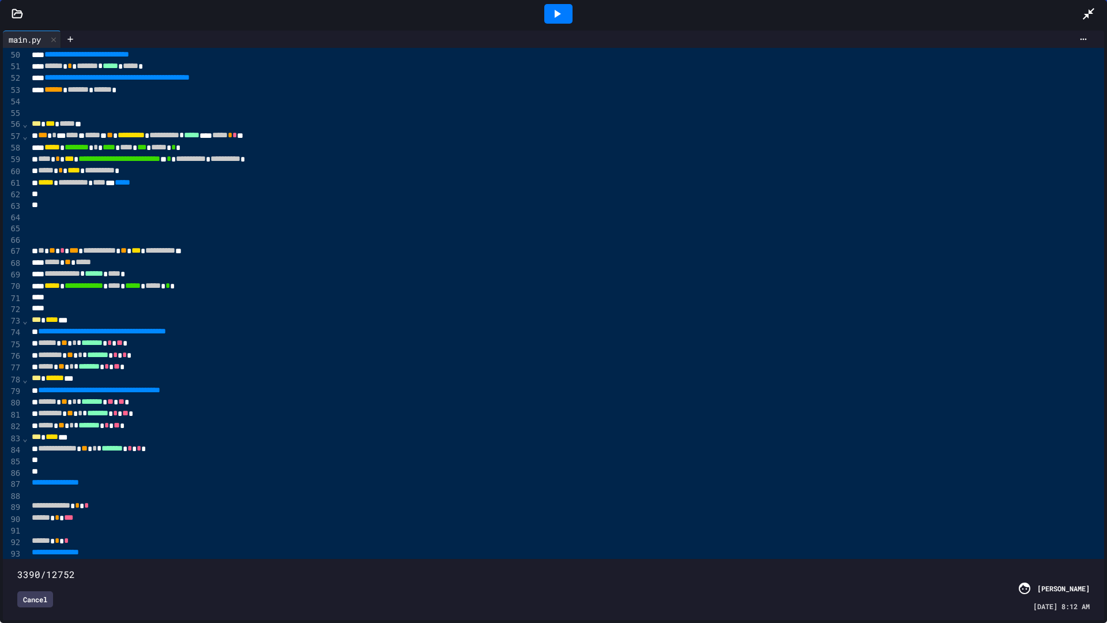
scroll to position [533, 0]
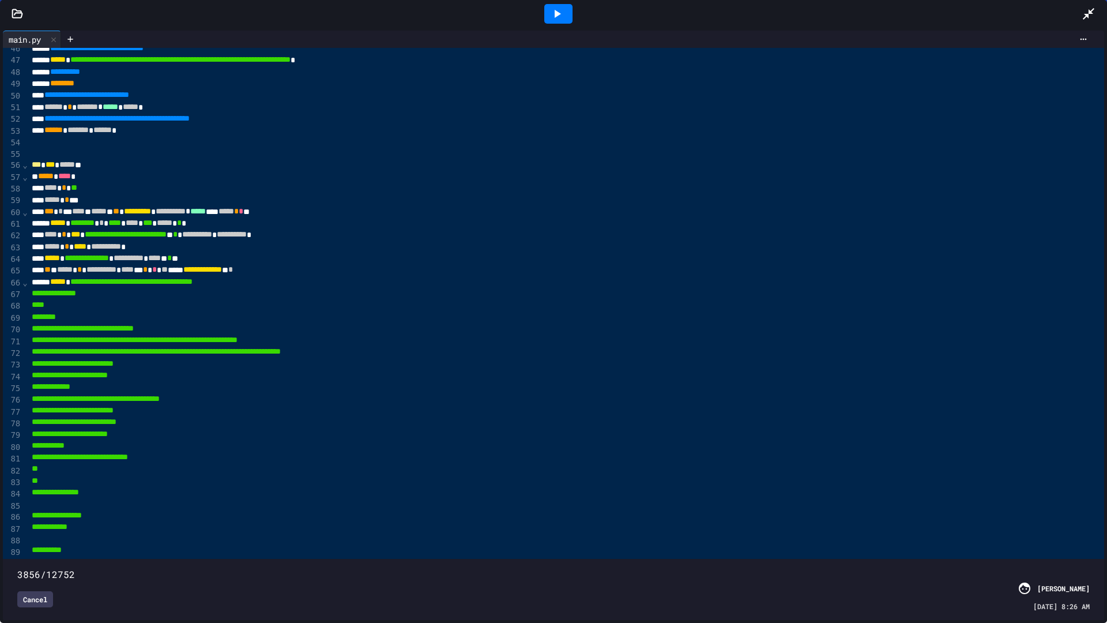
click at [17, 525] on span at bounding box center [17, 568] width 0 height 0
type input "****"
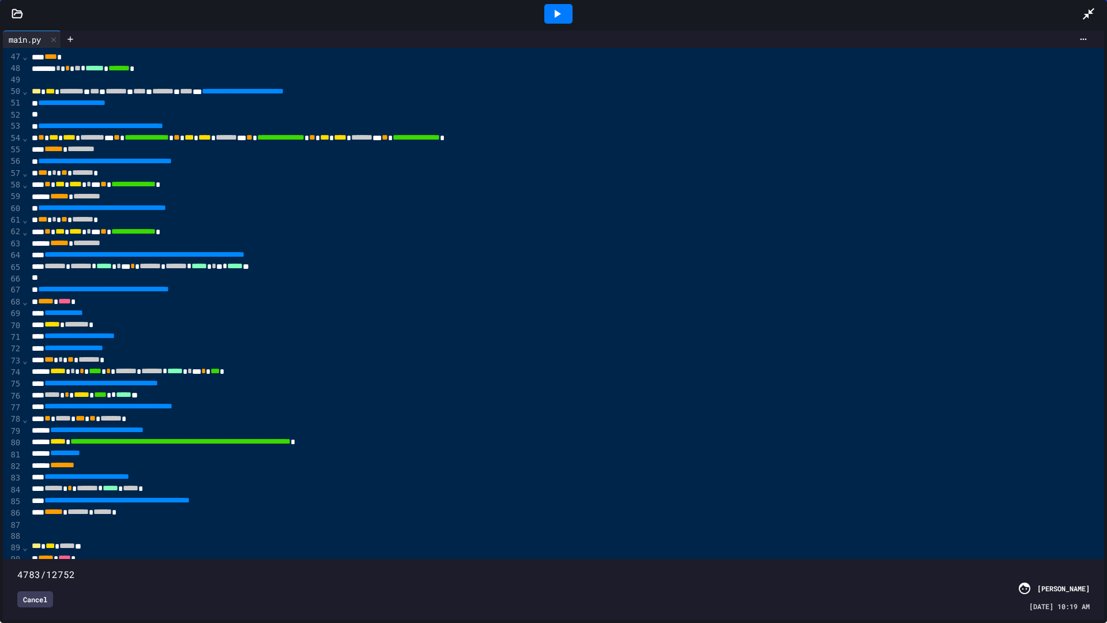
scroll to position [54, 0]
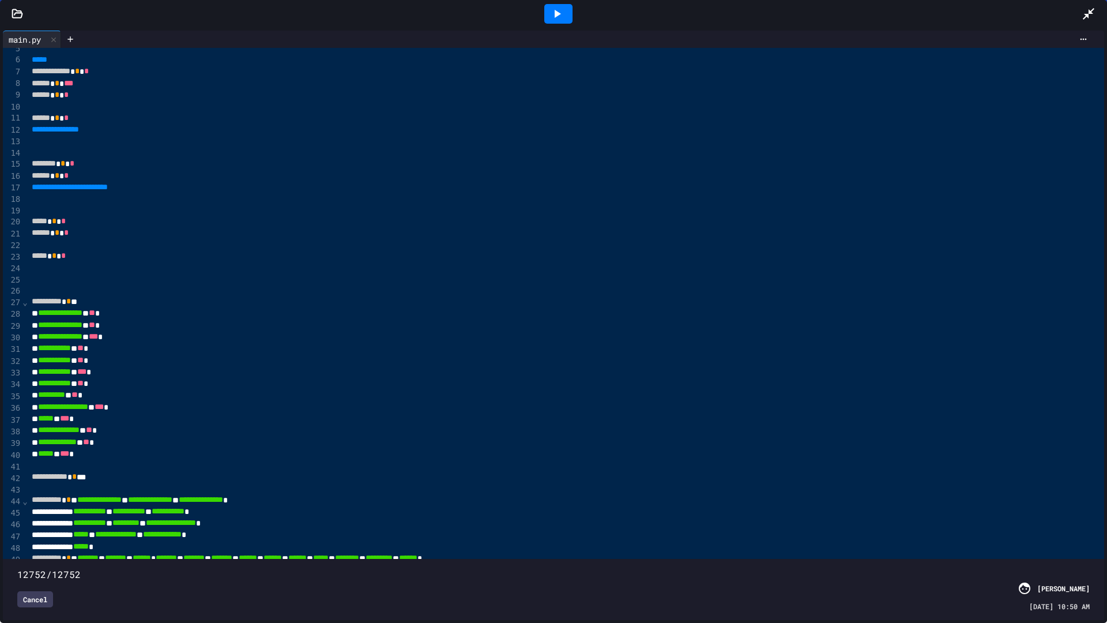
drag, startPoint x: 342, startPoint y: 549, endPoint x: 1089, endPoint y: 549, distance: 747.3
click at [17, 525] on span at bounding box center [17, 568] width 0 height 0
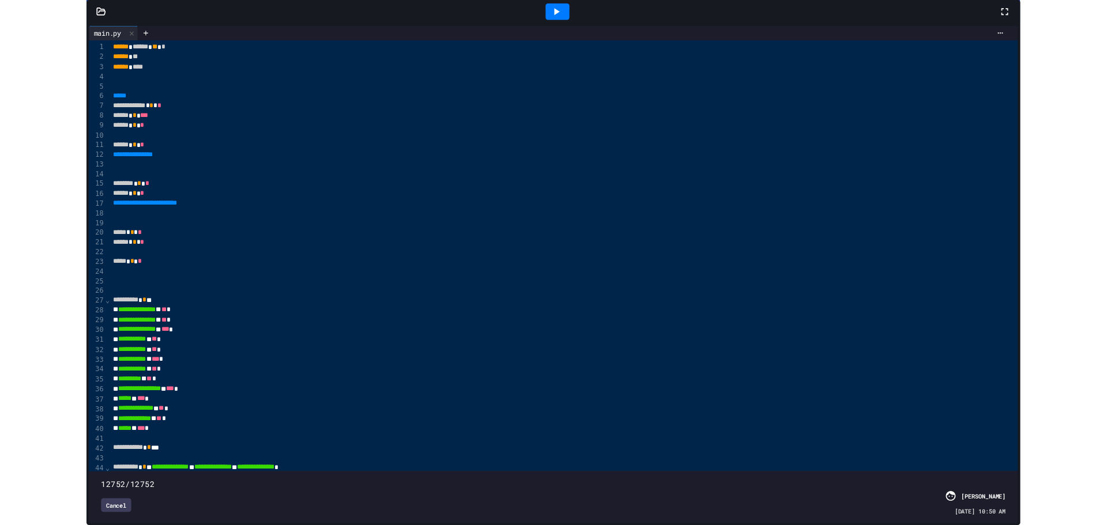
scroll to position [495, 0]
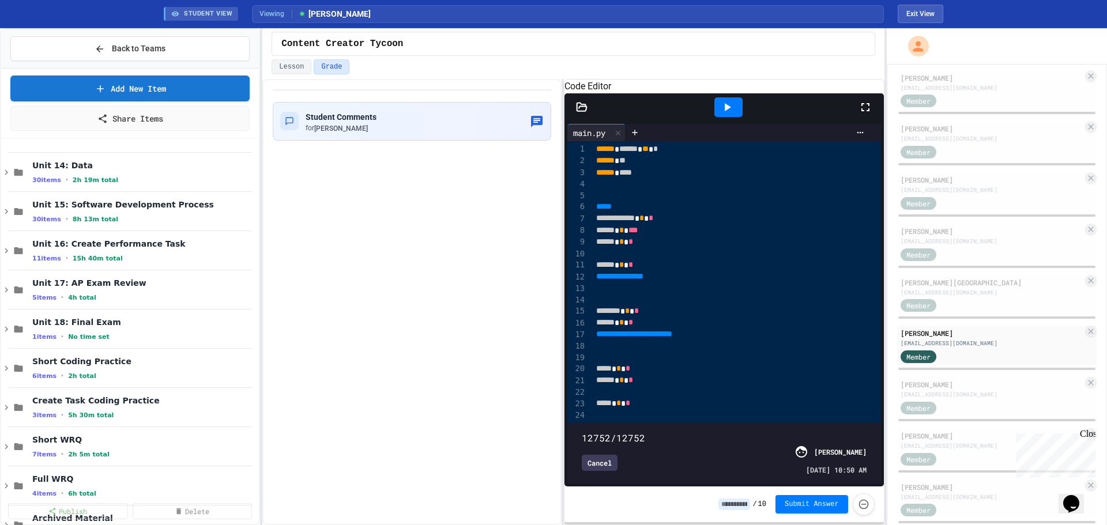
click at [479, 250] on div "Student Comments for [PERSON_NAME]" at bounding box center [411, 302] width 299 height 446
click at [154, 52] on span "Back to Teams" at bounding box center [139, 49] width 54 height 12
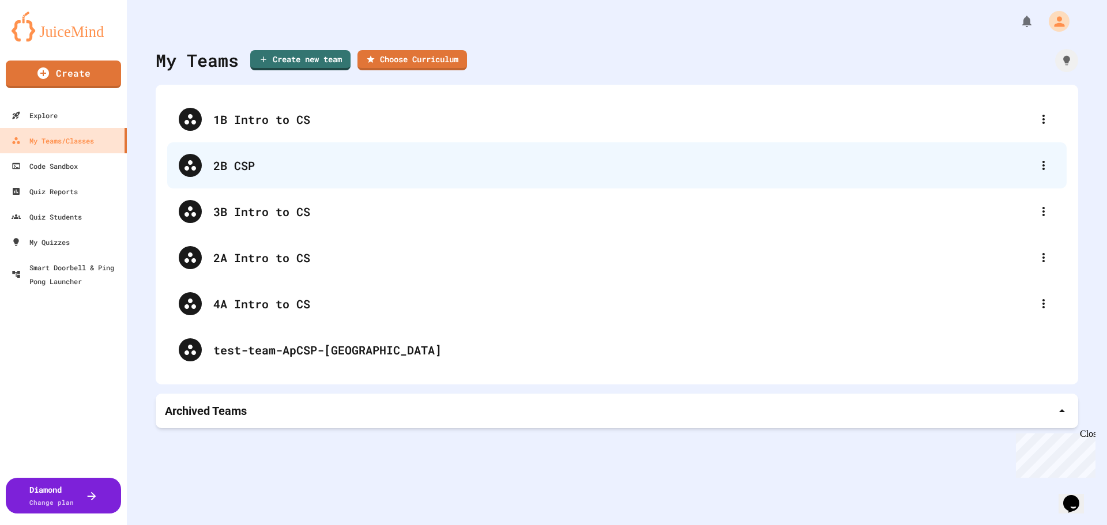
click at [220, 156] on div "2B CSP" at bounding box center [616, 165] width 899 height 46
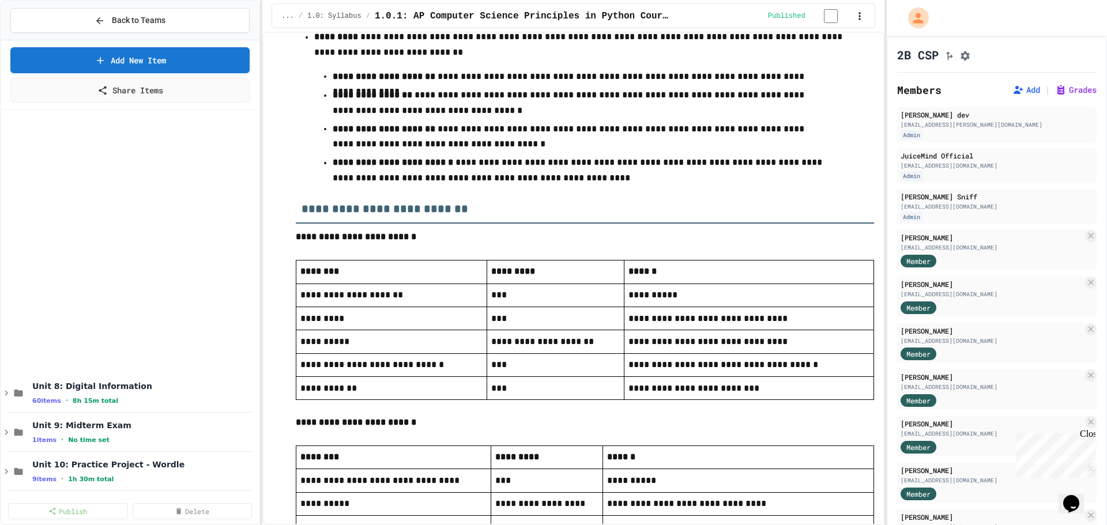
scroll to position [6222, 0]
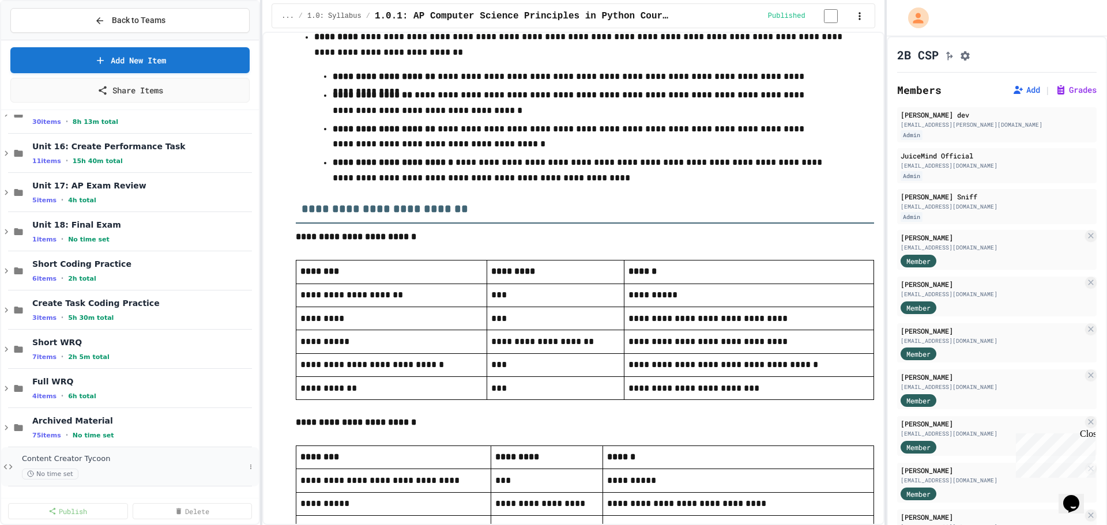
click at [101, 460] on span "Content Creator Tycoon" at bounding box center [133, 459] width 223 height 10
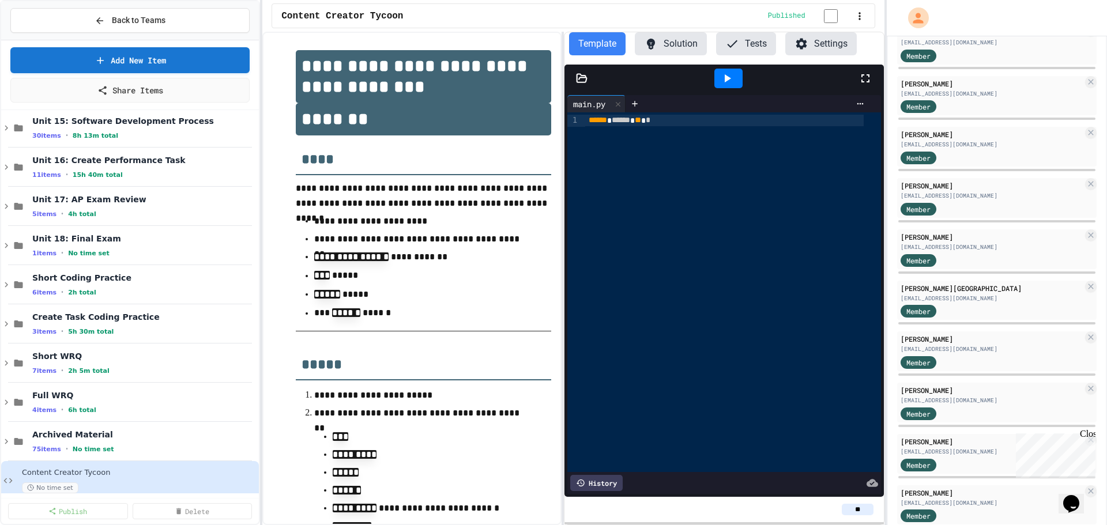
scroll to position [495, 0]
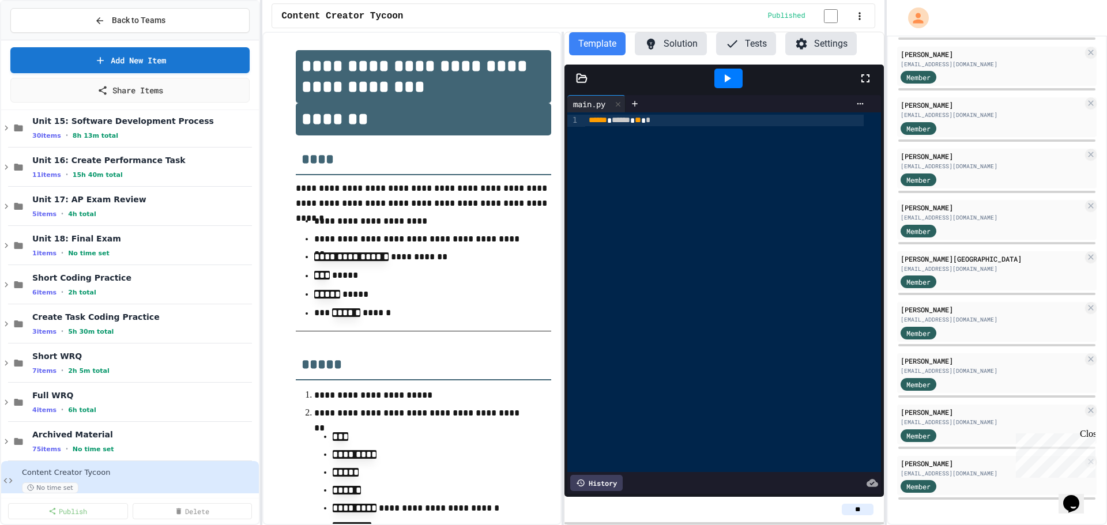
click at [947, 302] on div "[PERSON_NAME] dev [EMAIL_ADDRESS][PERSON_NAME][DOMAIN_NAME] Admin JuiceMind Off…" at bounding box center [996, 59] width 199 height 884
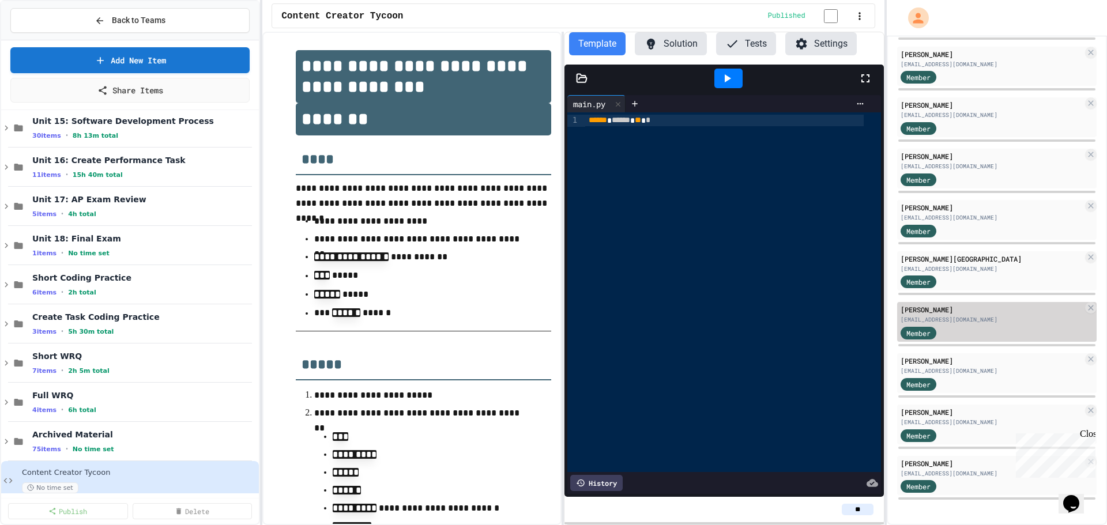
click at [945, 313] on div "[PERSON_NAME]" at bounding box center [992, 309] width 182 height 10
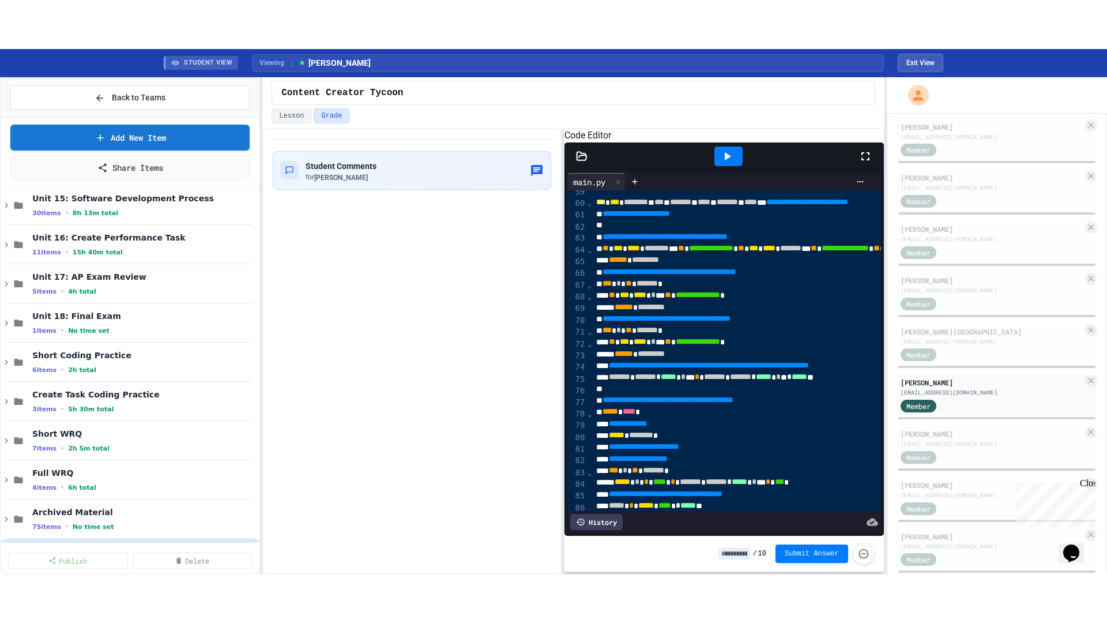
scroll to position [692, 0]
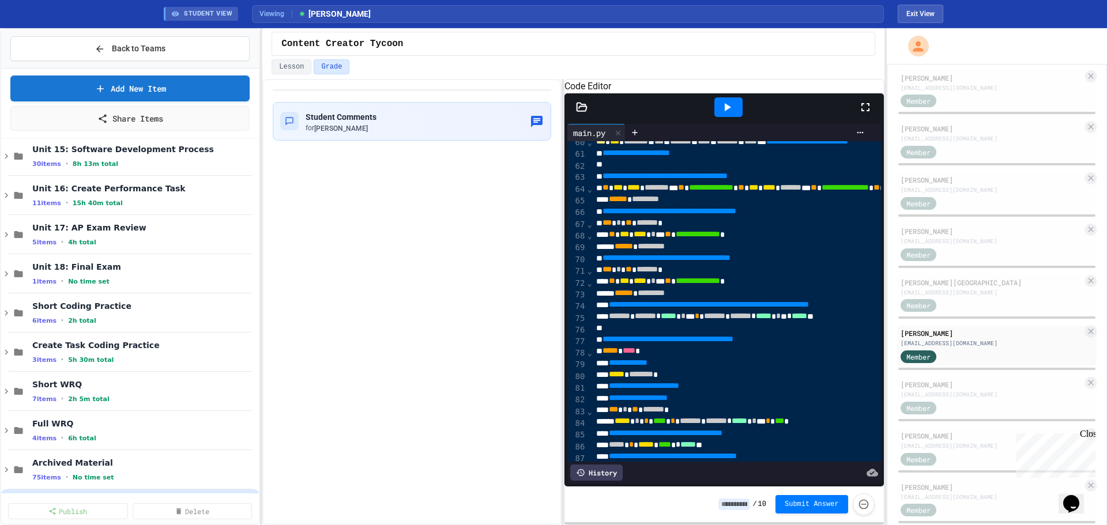
drag, startPoint x: 872, startPoint y: 117, endPoint x: 870, endPoint y: 188, distance: 71.0
click at [872, 117] on div at bounding box center [871, 107] width 25 height 31
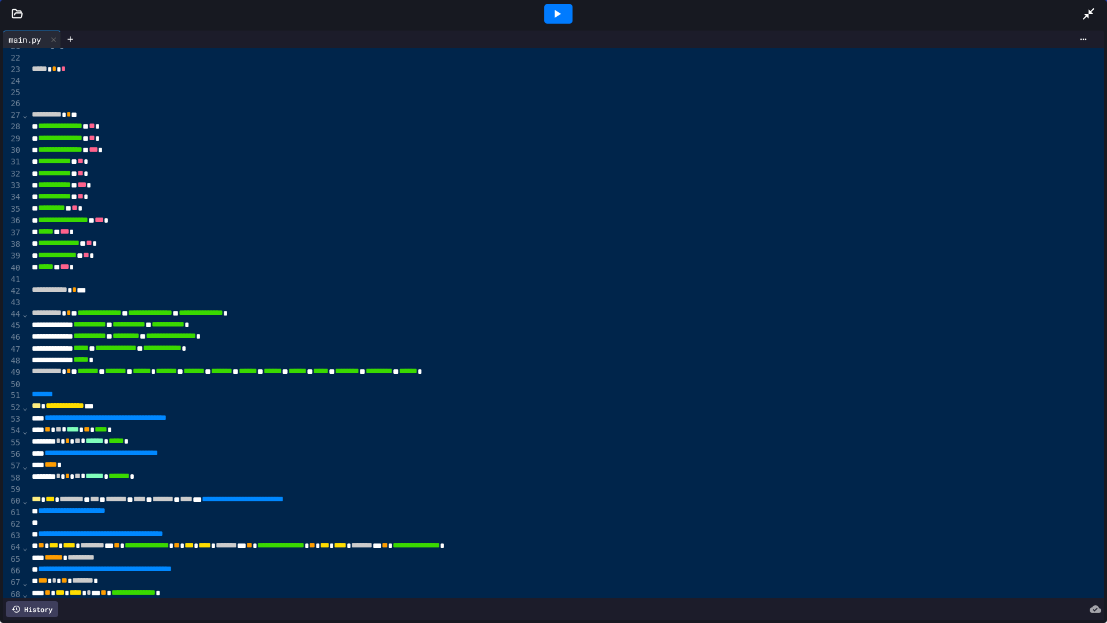
scroll to position [0, 0]
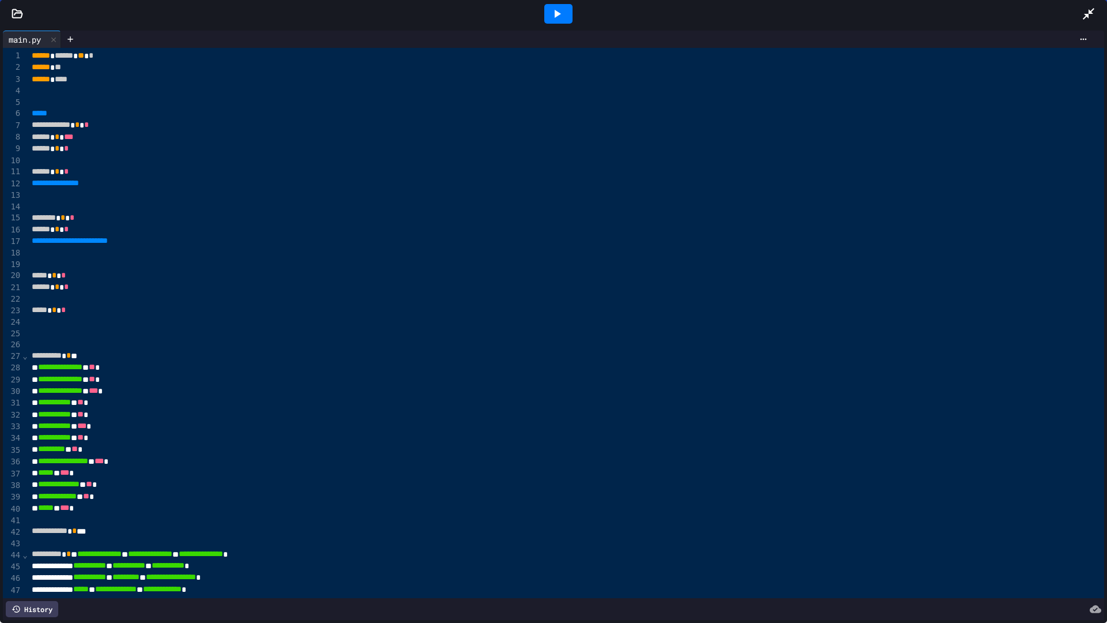
drag, startPoint x: 601, startPoint y: 409, endPoint x: 553, endPoint y: 216, distance: 199.0
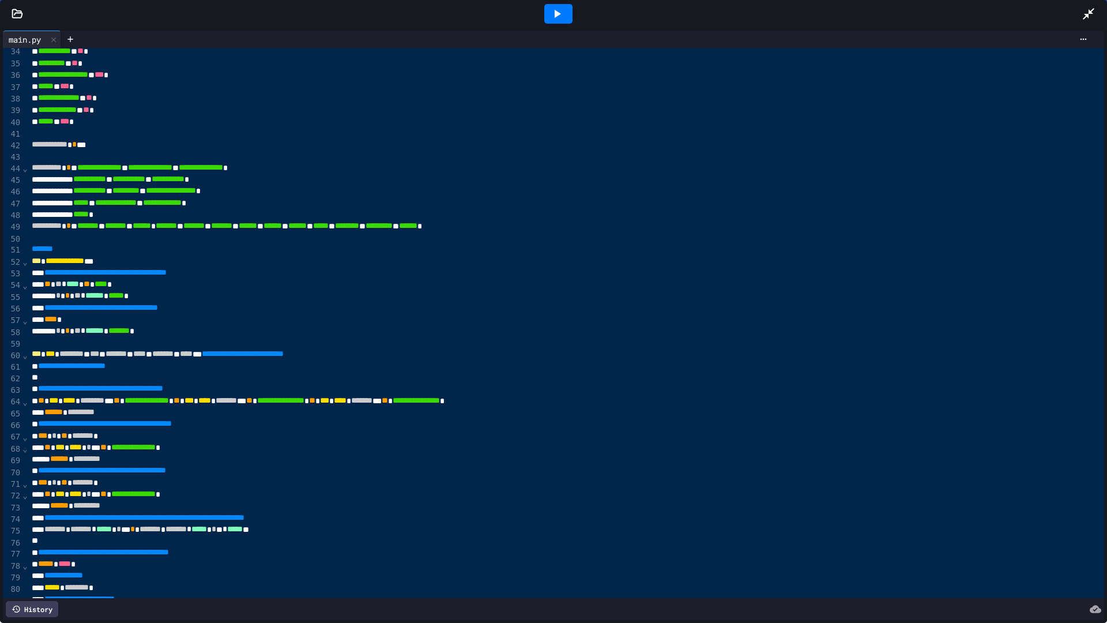
drag, startPoint x: 561, startPoint y: 249, endPoint x: 552, endPoint y: 357, distance: 108.2
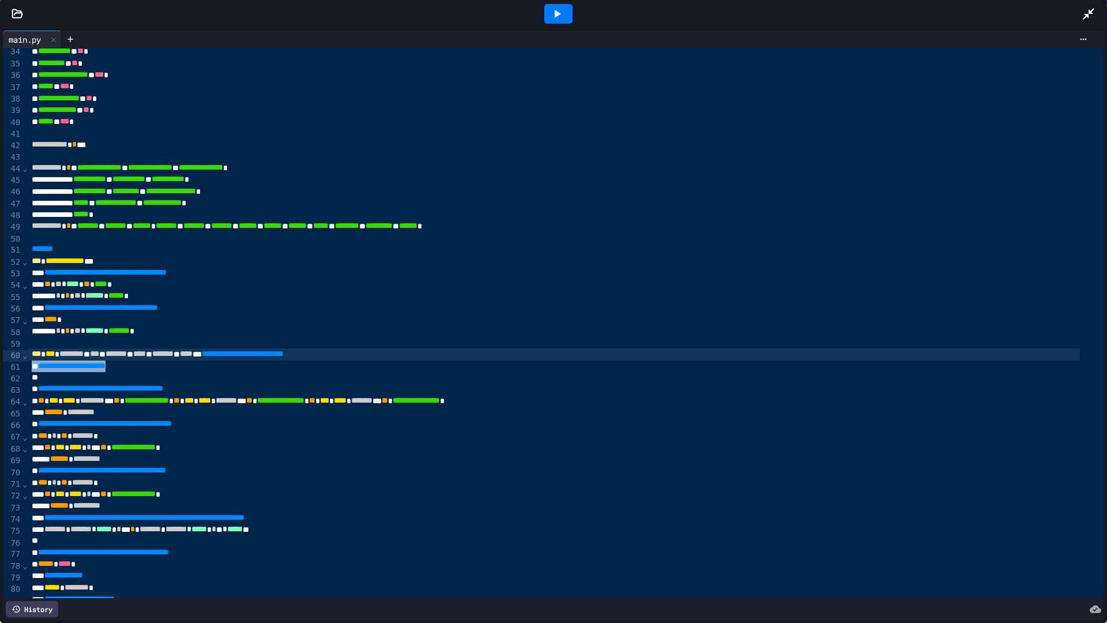
drag, startPoint x: 555, startPoint y: 361, endPoint x: 559, endPoint y: 366, distance: 6.5
click at [557, 364] on div "**********" at bounding box center [554, 366] width 1052 height 12
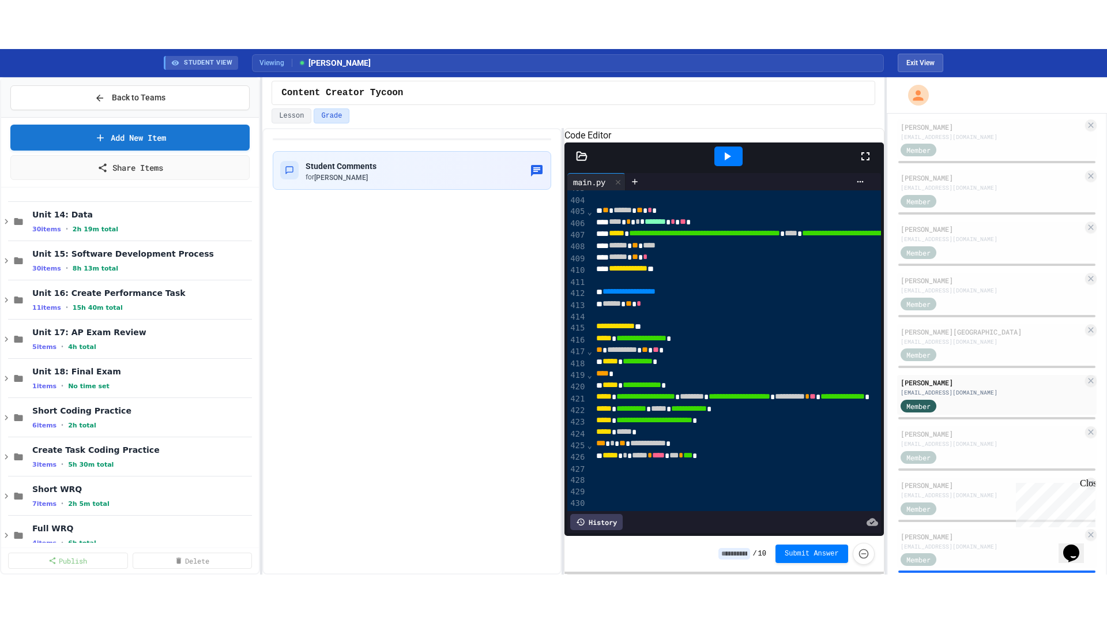
scroll to position [4754, 0]
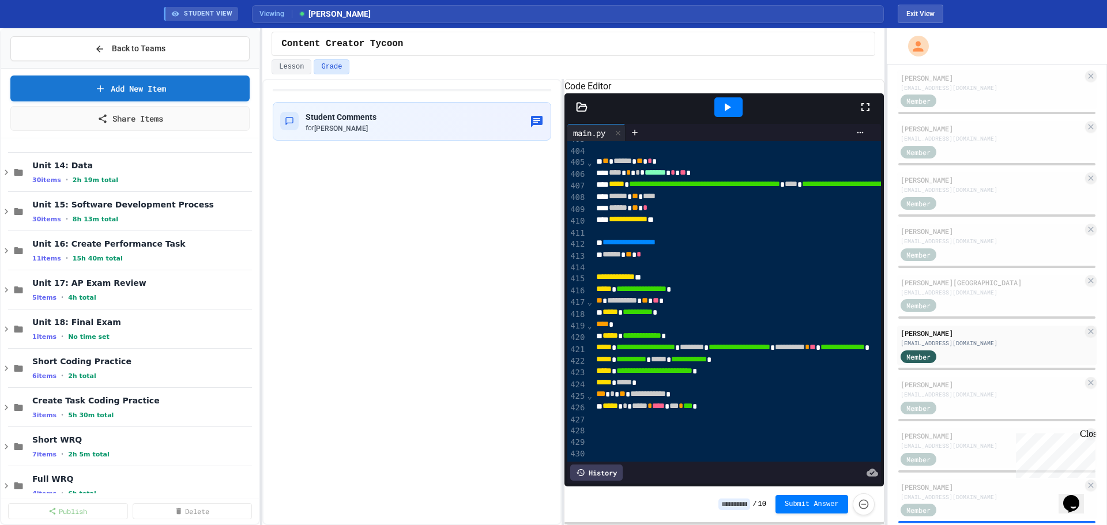
drag, startPoint x: 867, startPoint y: 120, endPoint x: 867, endPoint y: 189, distance: 68.6
click at [867, 114] on icon at bounding box center [866, 107] width 14 height 14
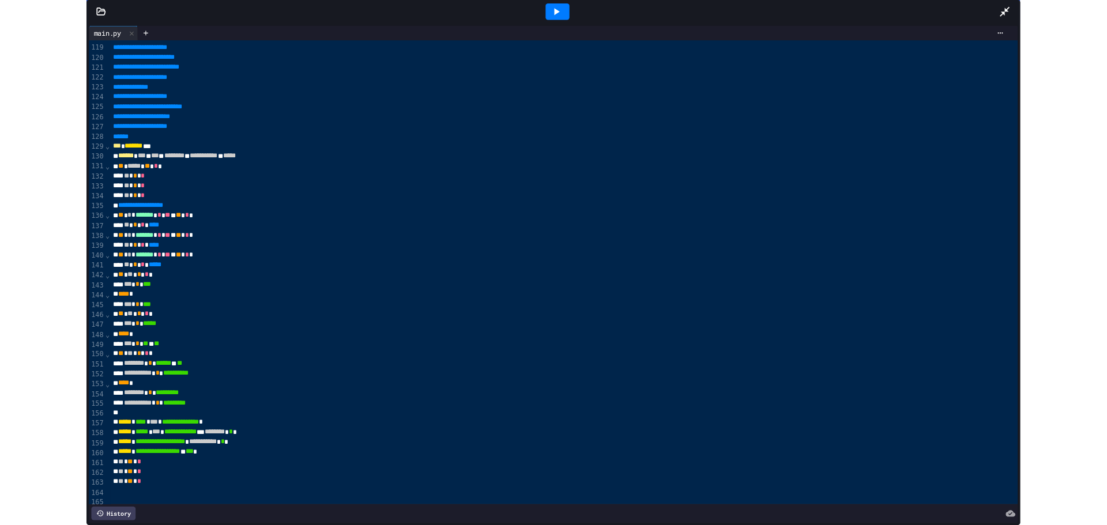
scroll to position [1343, 0]
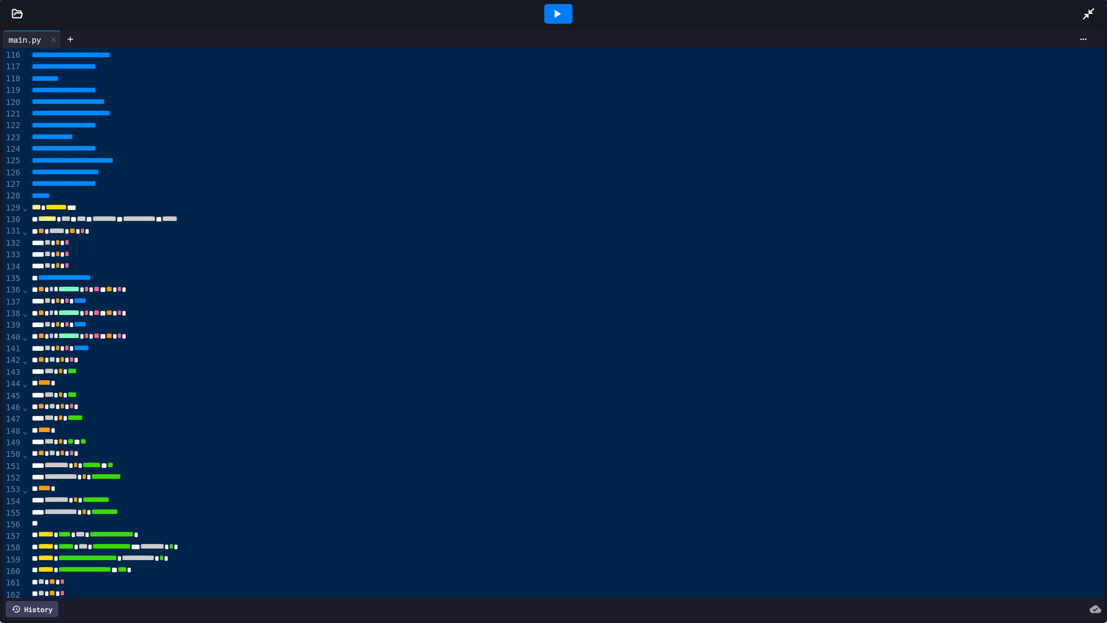
click at [1093, 10] on icon at bounding box center [1089, 14] width 14 height 14
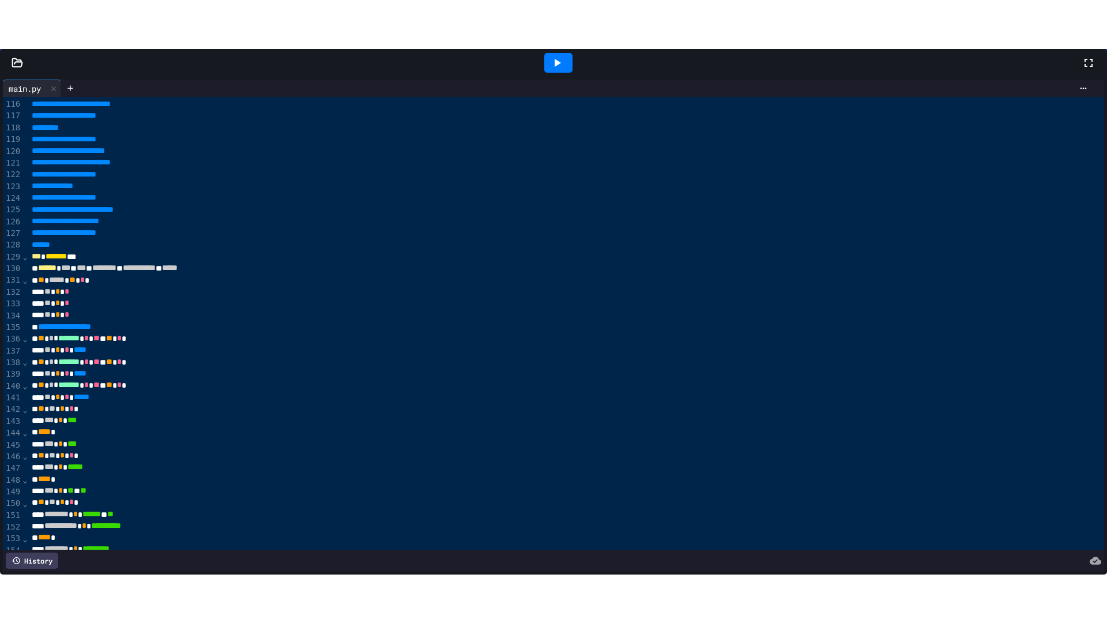
scroll to position [524, 0]
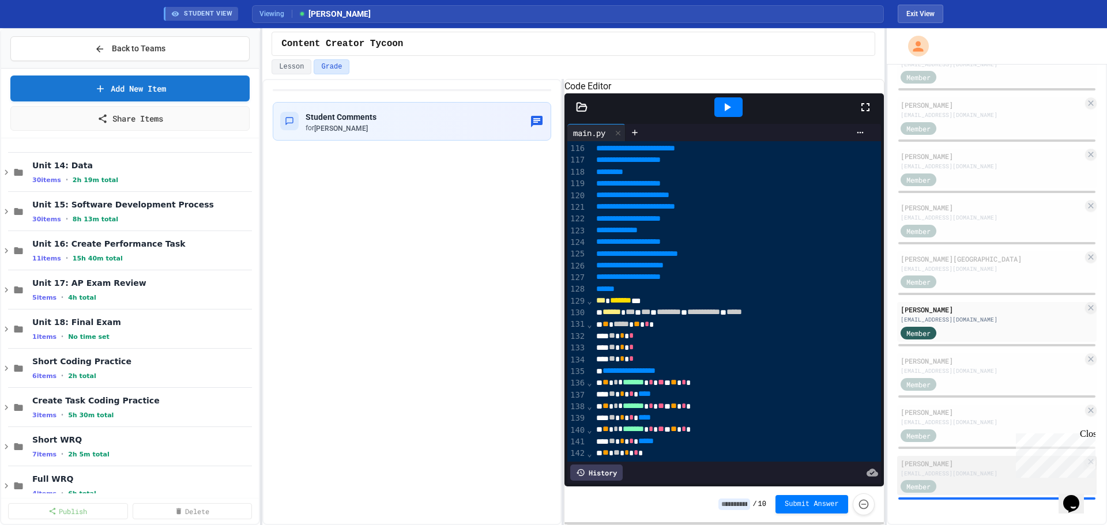
click at [961, 466] on div "[PERSON_NAME]" at bounding box center [992, 463] width 182 height 10
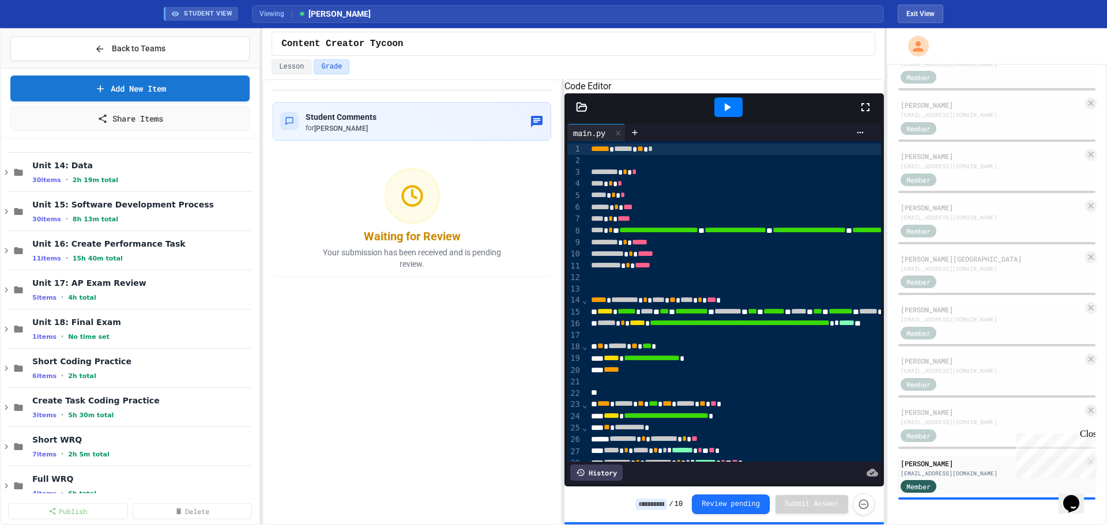
click at [732, 114] on div at bounding box center [728, 107] width 28 height 20
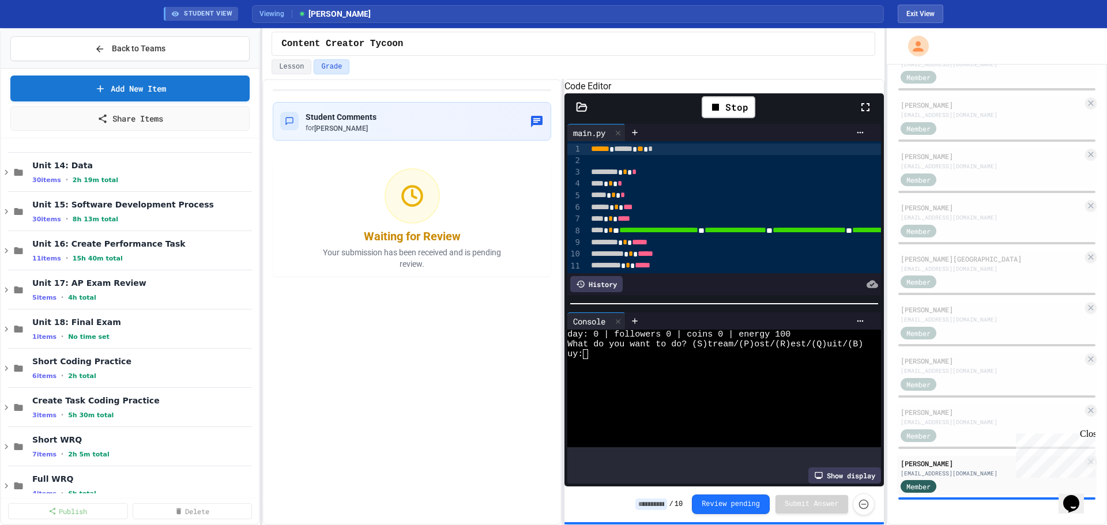
drag, startPoint x: 869, startPoint y: 112, endPoint x: 867, endPoint y: 193, distance: 81.3
click at [869, 112] on div at bounding box center [871, 107] width 25 height 33
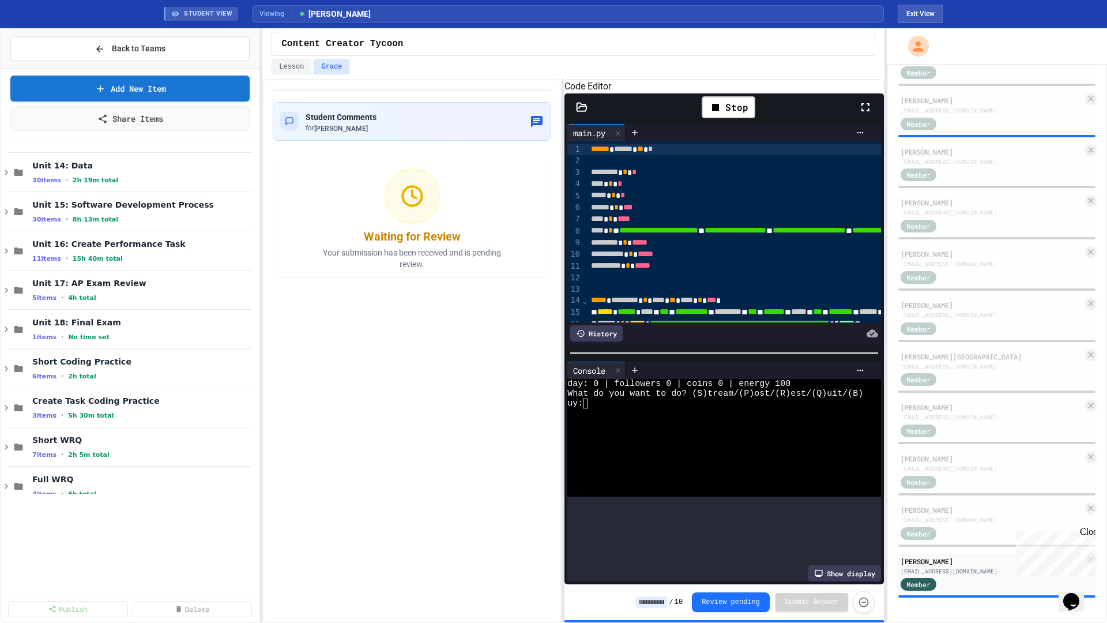
scroll to position [426, 0]
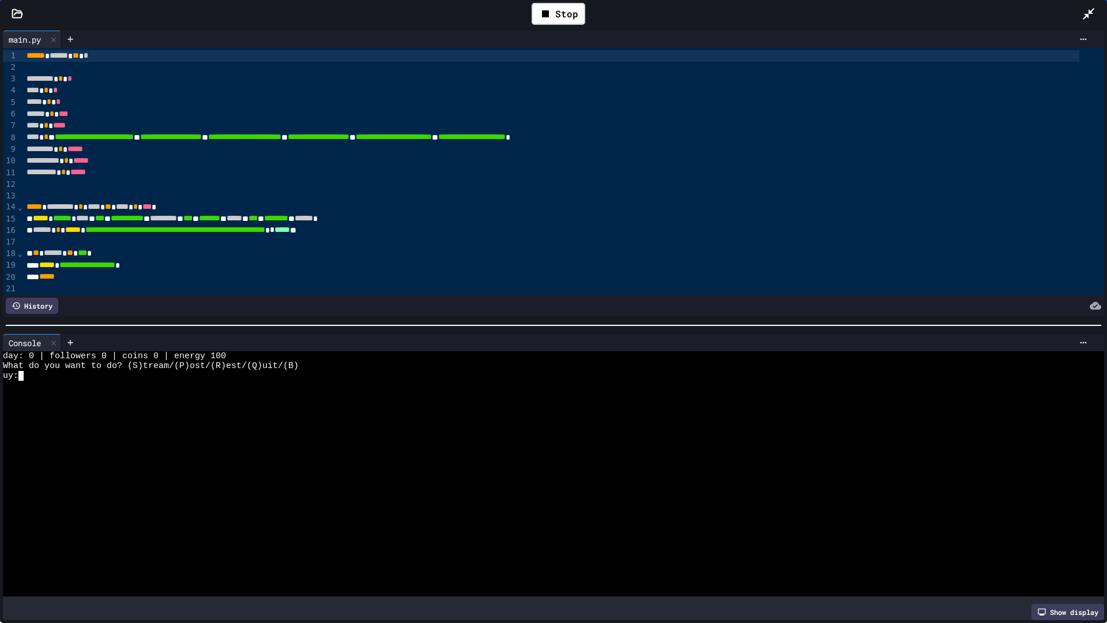
click at [217, 383] on div at bounding box center [542, 386] width 1079 height 10
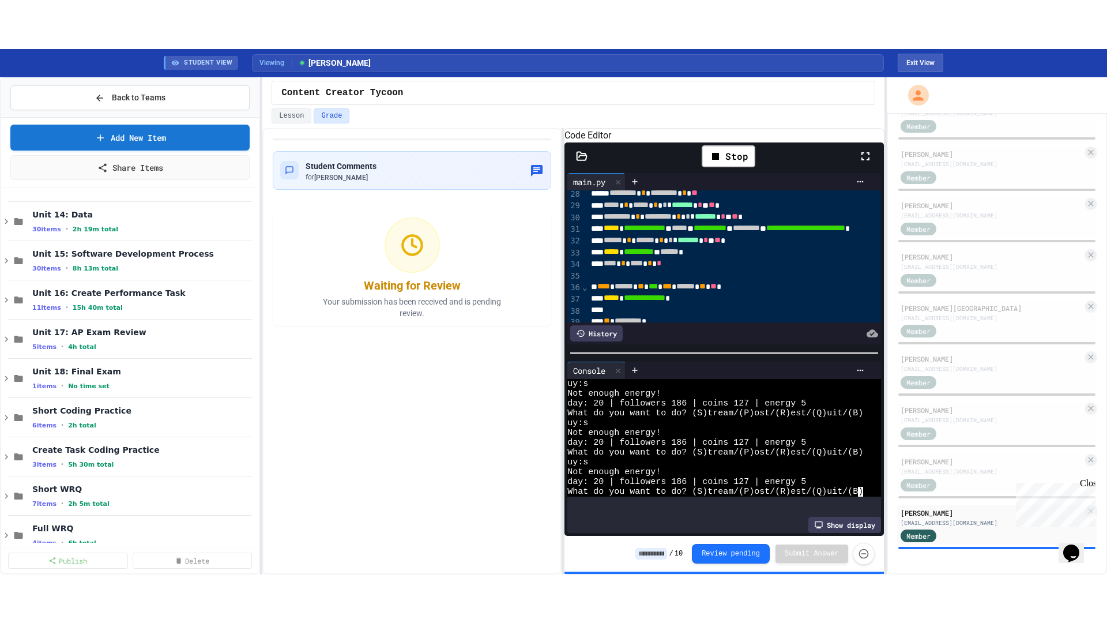
scroll to position [288, 0]
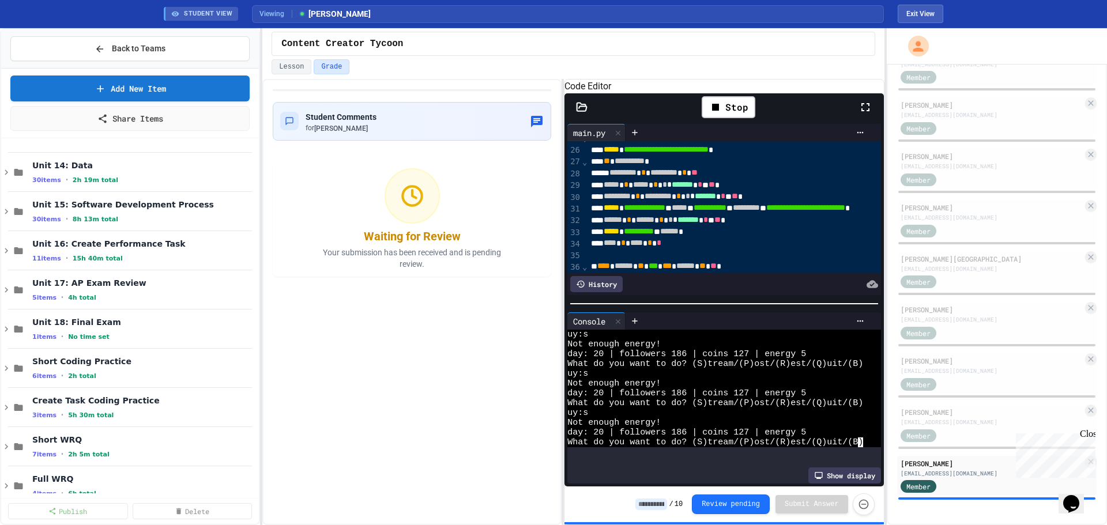
click at [865, 114] on icon at bounding box center [866, 107] width 14 height 14
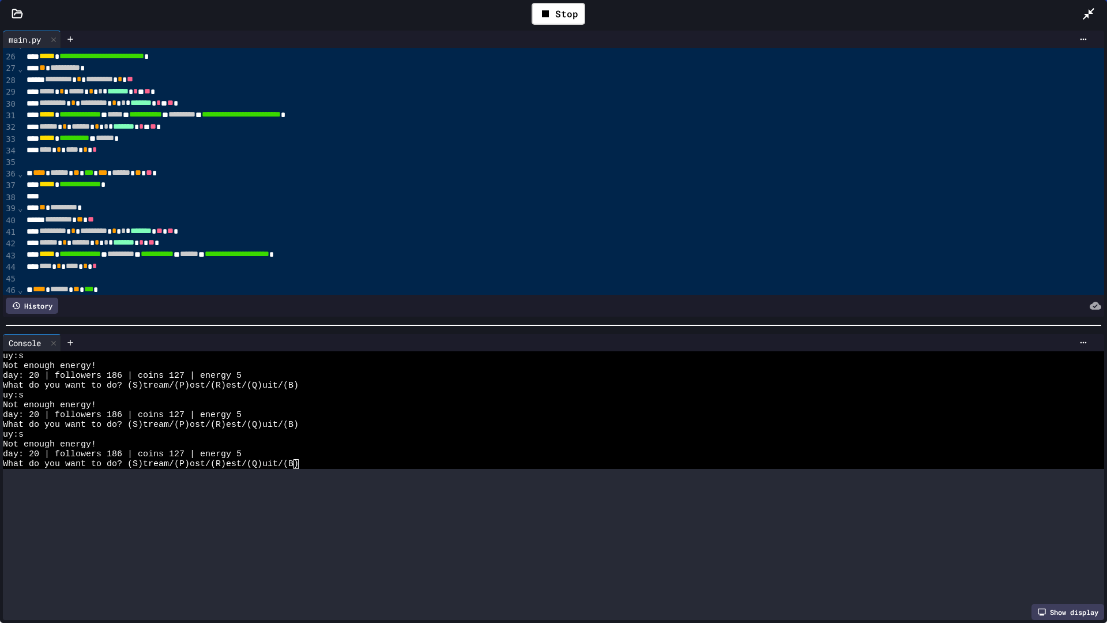
scroll to position [1598, 0]
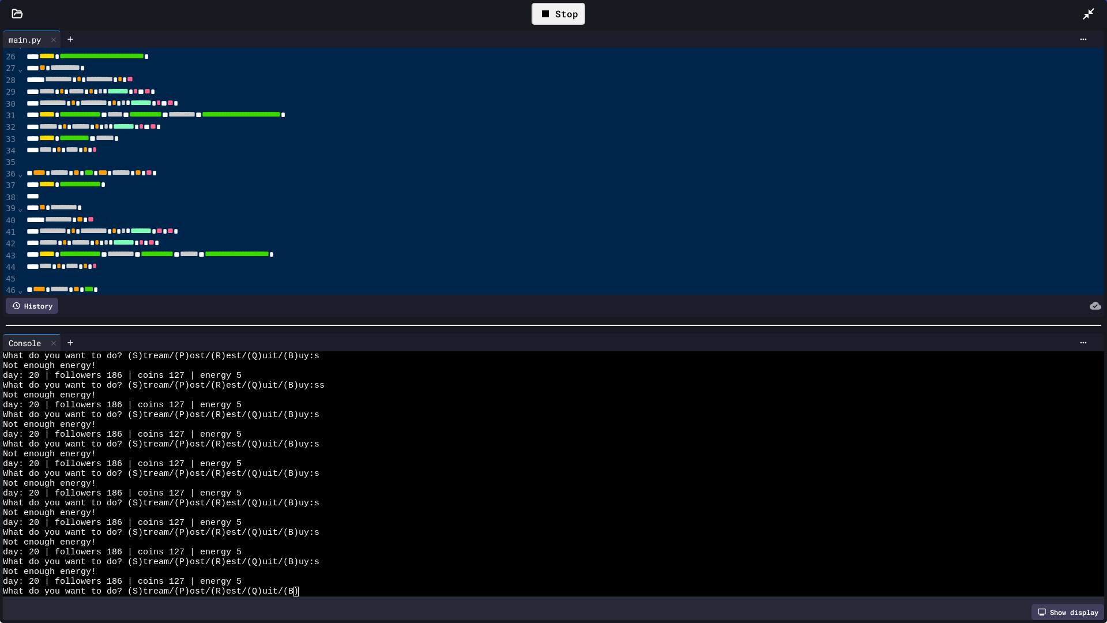
click at [555, 5] on div "Stop" at bounding box center [559, 14] width 54 height 22
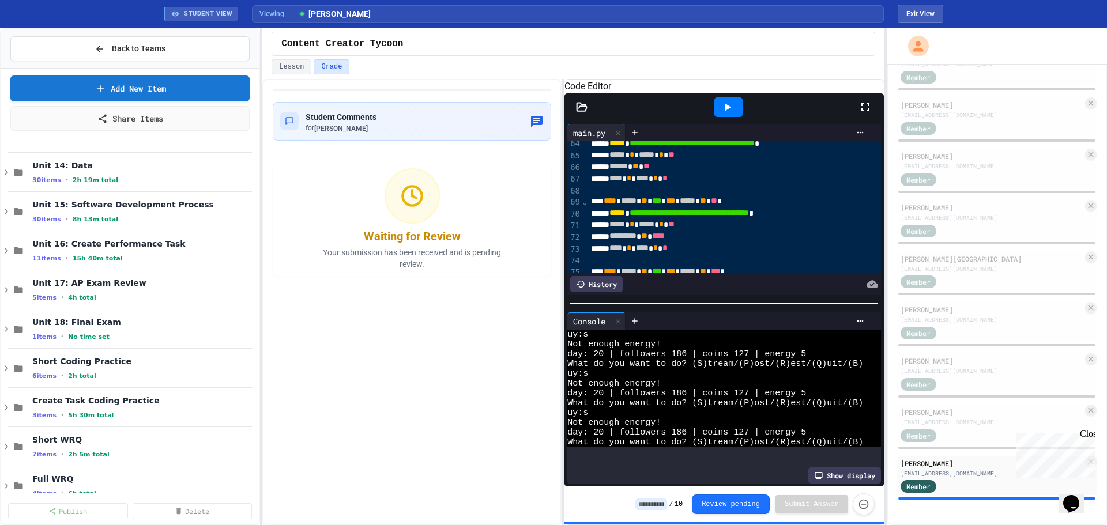
scroll to position [1837, 0]
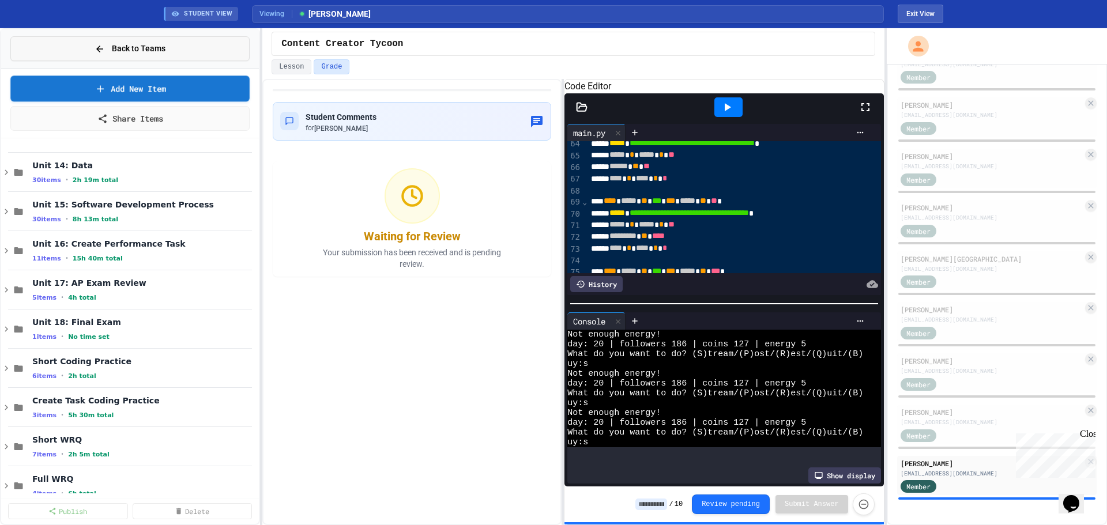
click at [133, 55] on button "Back to Teams" at bounding box center [129, 48] width 239 height 25
